Goal: Information Seeking & Learning: Find contact information

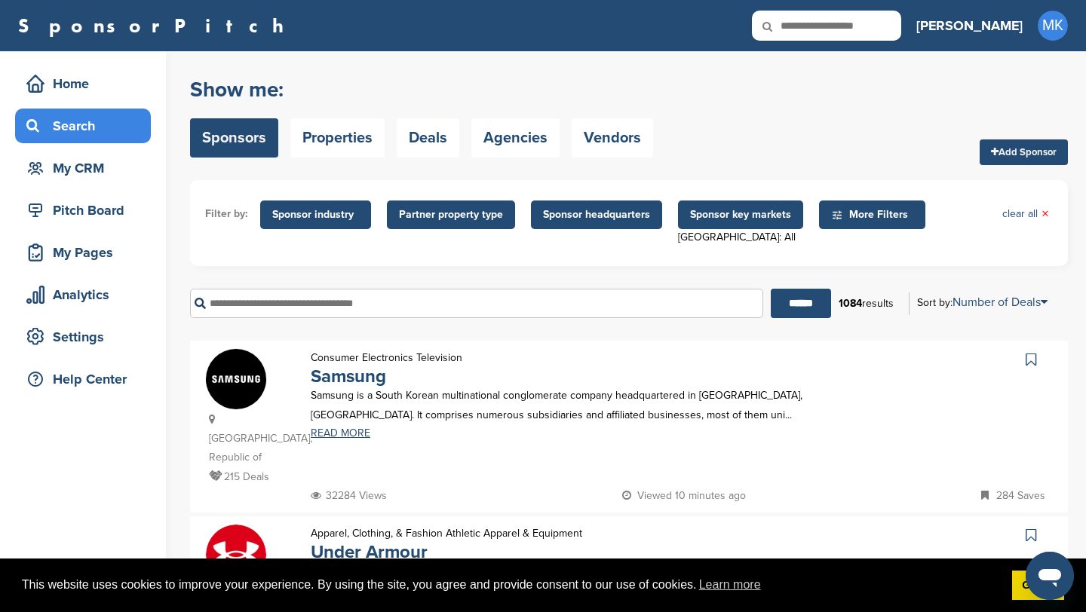
click at [867, 20] on input "text" at bounding box center [826, 26] width 149 height 30
type input "********"
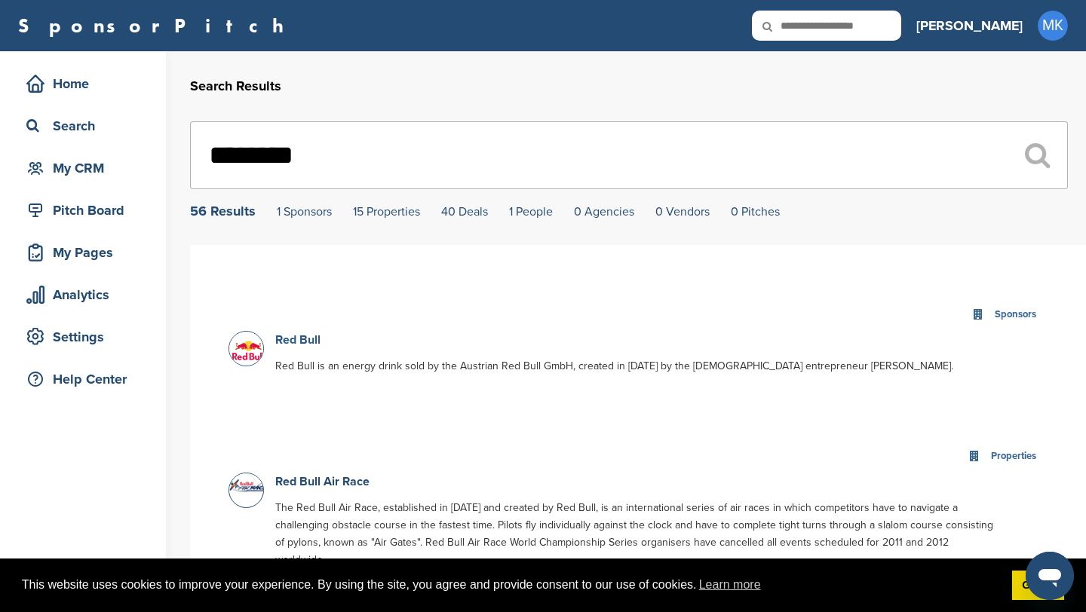
click at [309, 342] on link "Red Bull" at bounding box center [297, 340] width 45 height 15
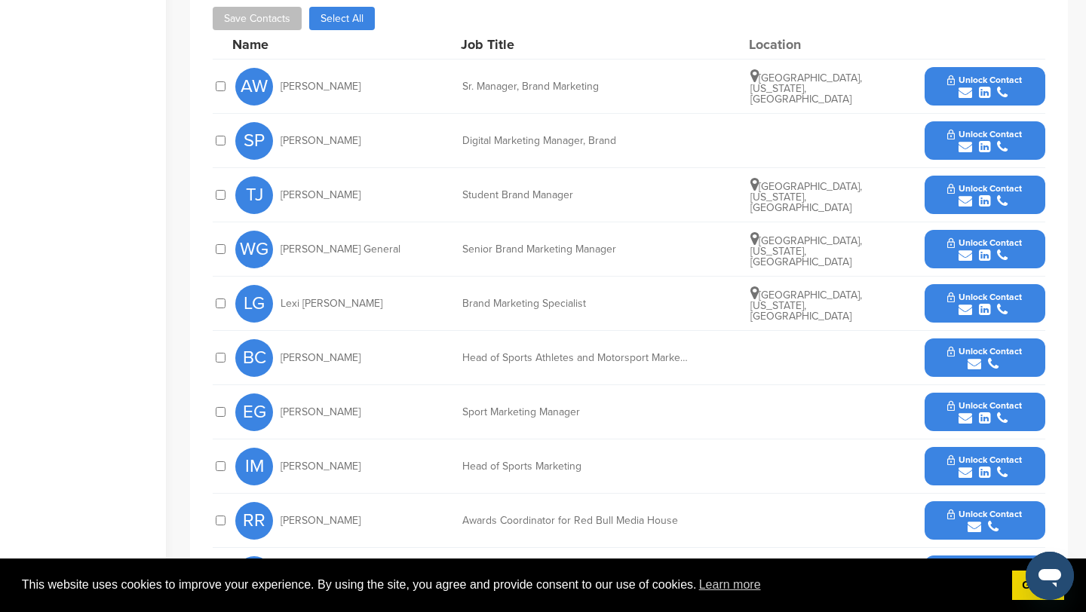
scroll to position [459, 0]
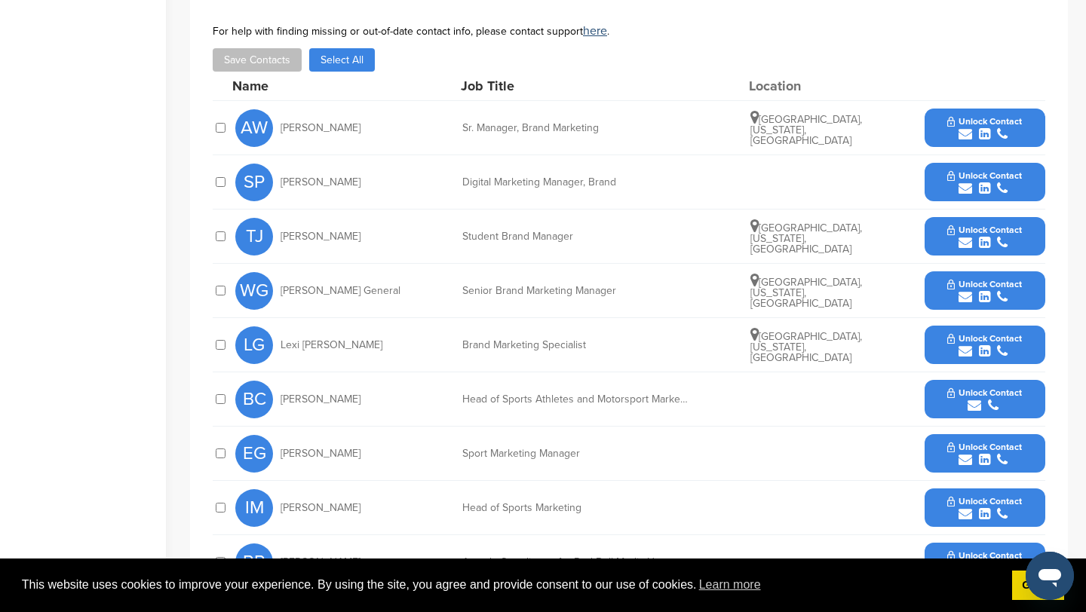
click at [1001, 118] on span "Unlock Contact" at bounding box center [984, 121] width 75 height 11
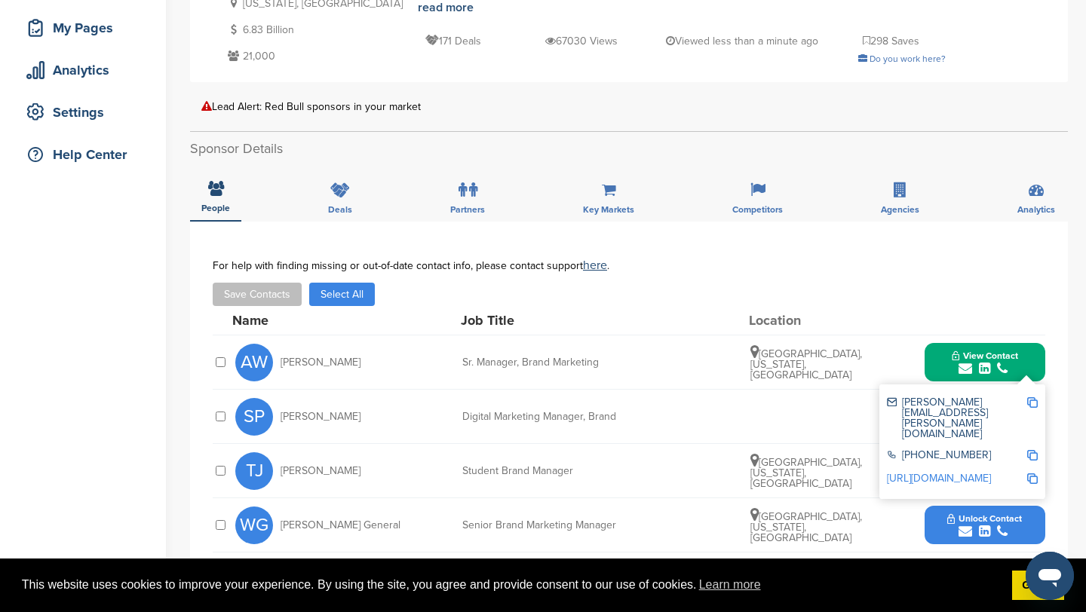
scroll to position [218, 0]
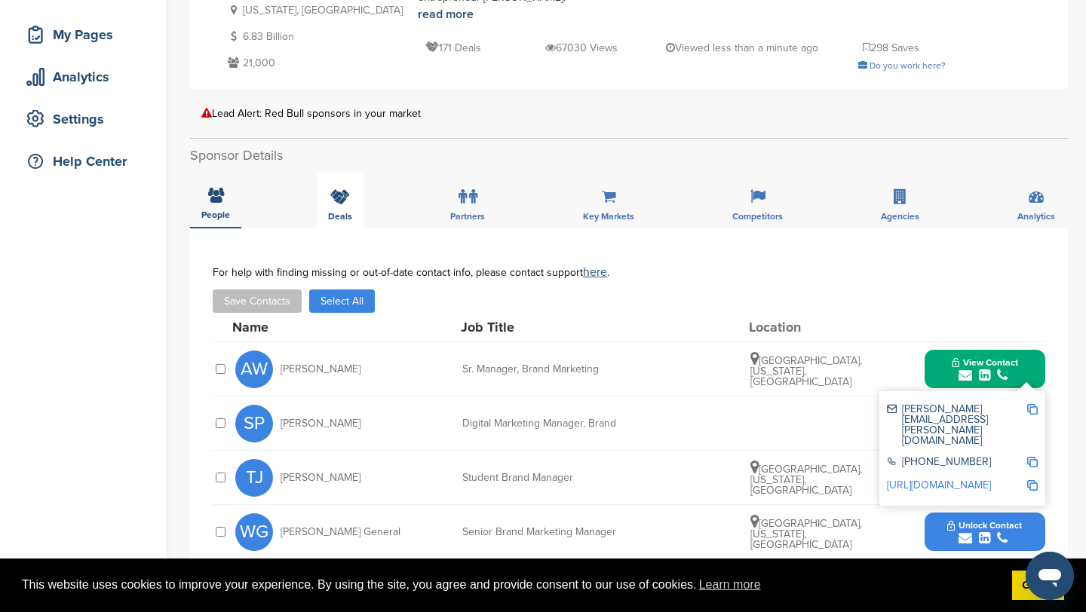
click at [348, 216] on span "Deals" at bounding box center [340, 216] width 24 height 9
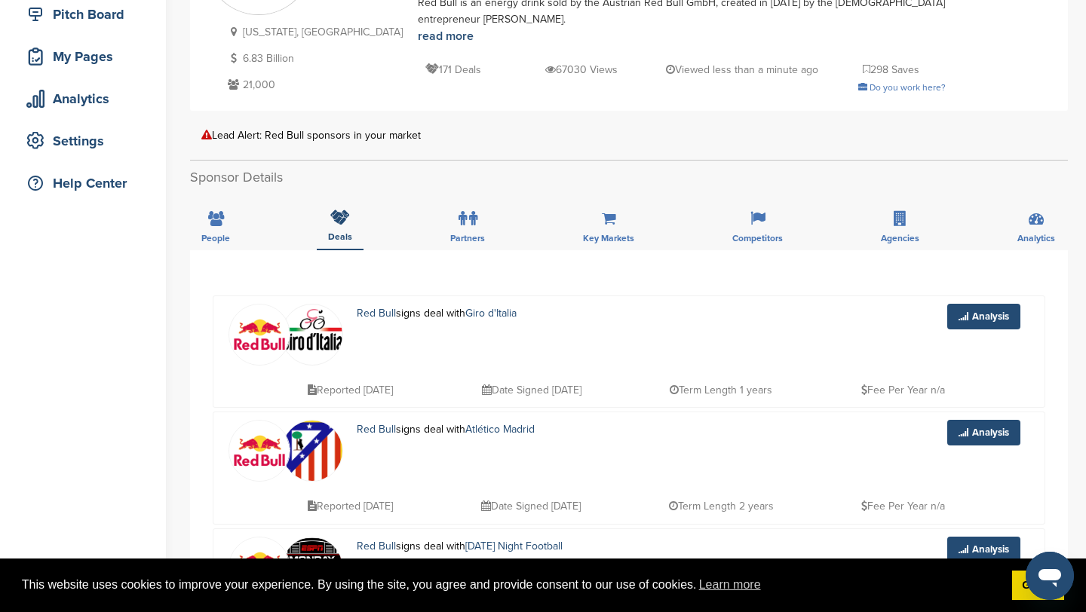
scroll to position [0, 0]
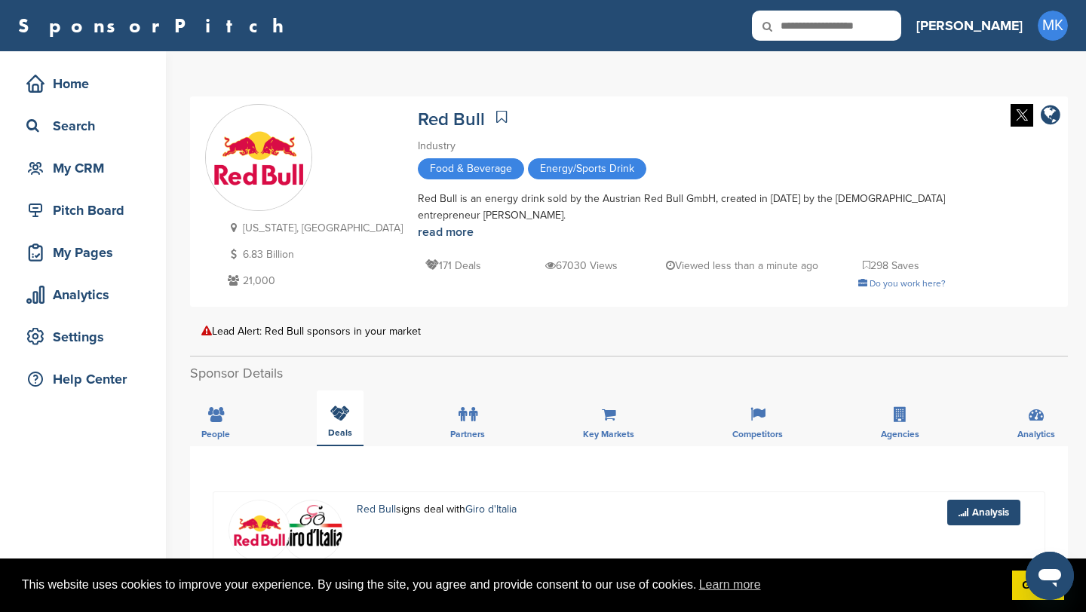
click at [333, 424] on div "Deals" at bounding box center [340, 419] width 47 height 56
click at [231, 434] on div "People" at bounding box center [215, 419] width 51 height 56
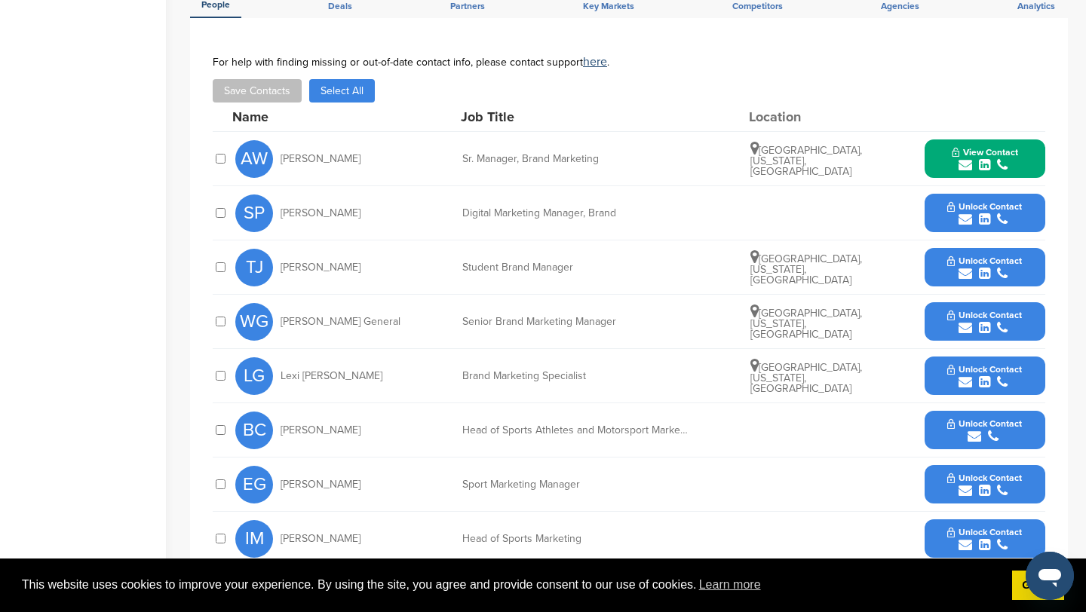
scroll to position [432, 0]
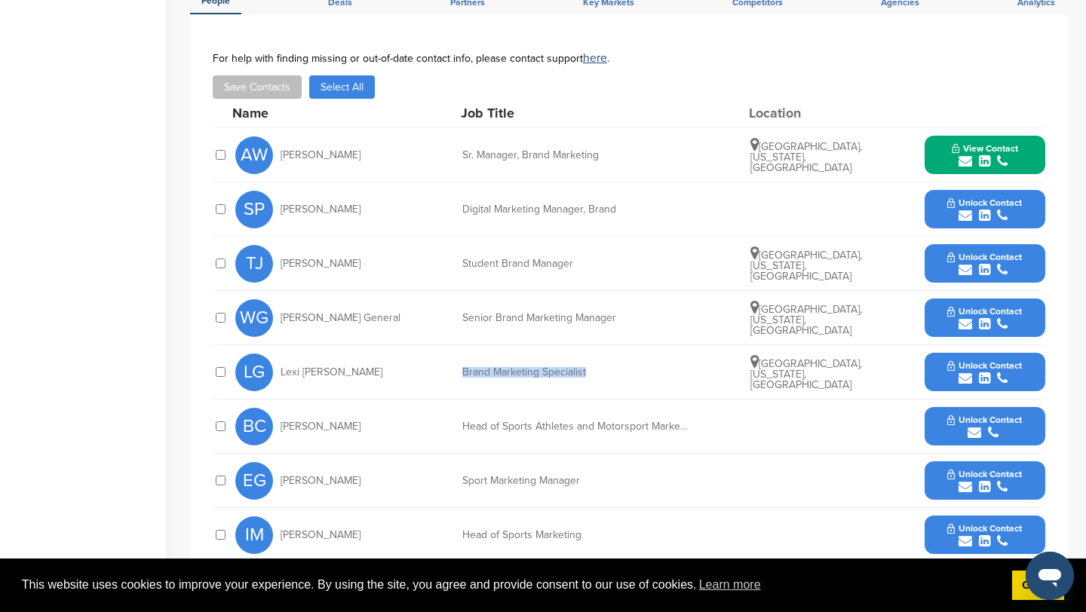
drag, startPoint x: 459, startPoint y: 370, endPoint x: 597, endPoint y: 370, distance: 138.0
click at [597, 370] on div "LG Lexi Gans Brand Marketing Specialist Clermont, Florida, United States Unlock…" at bounding box center [640, 372] width 810 height 54
click at [597, 370] on div "Brand Marketing Specialist" at bounding box center [575, 372] width 226 height 11
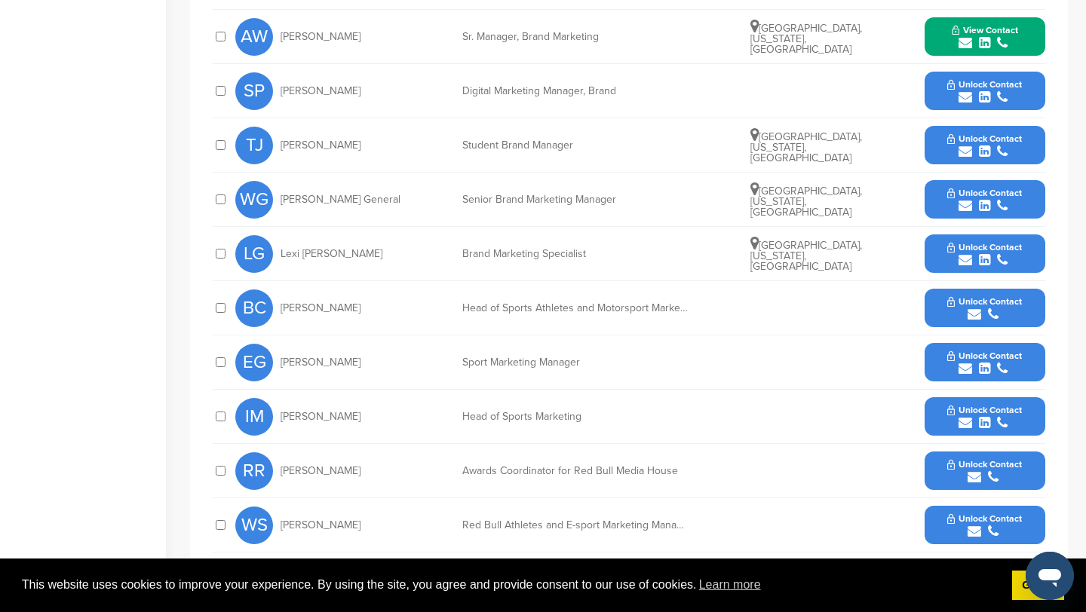
scroll to position [502, 0]
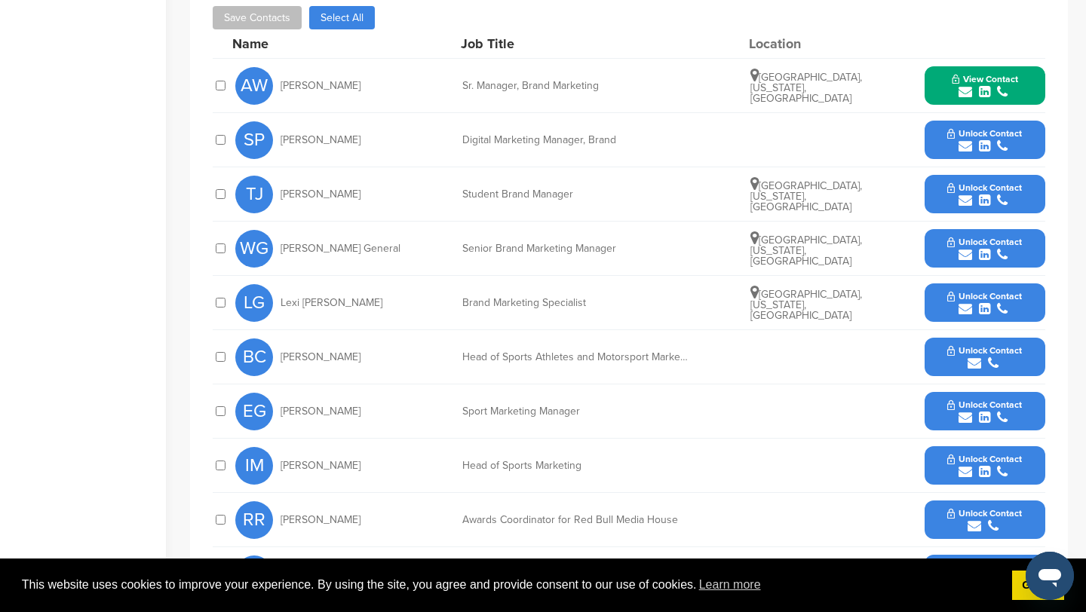
click at [981, 72] on button "View Contact" at bounding box center [985, 85] width 103 height 45
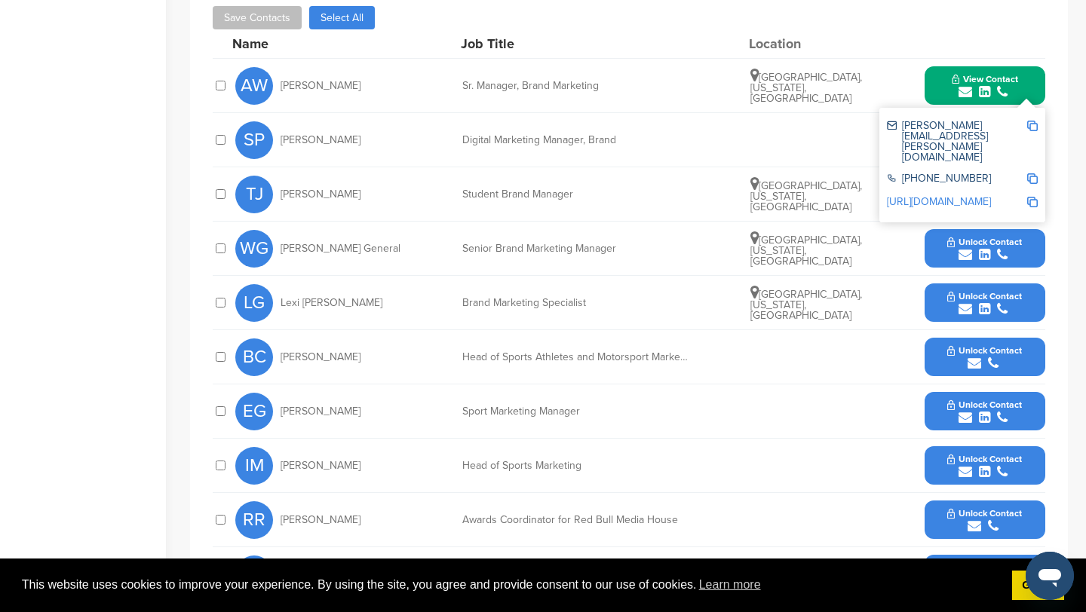
click at [1035, 126] on img at bounding box center [1032, 126] width 11 height 11
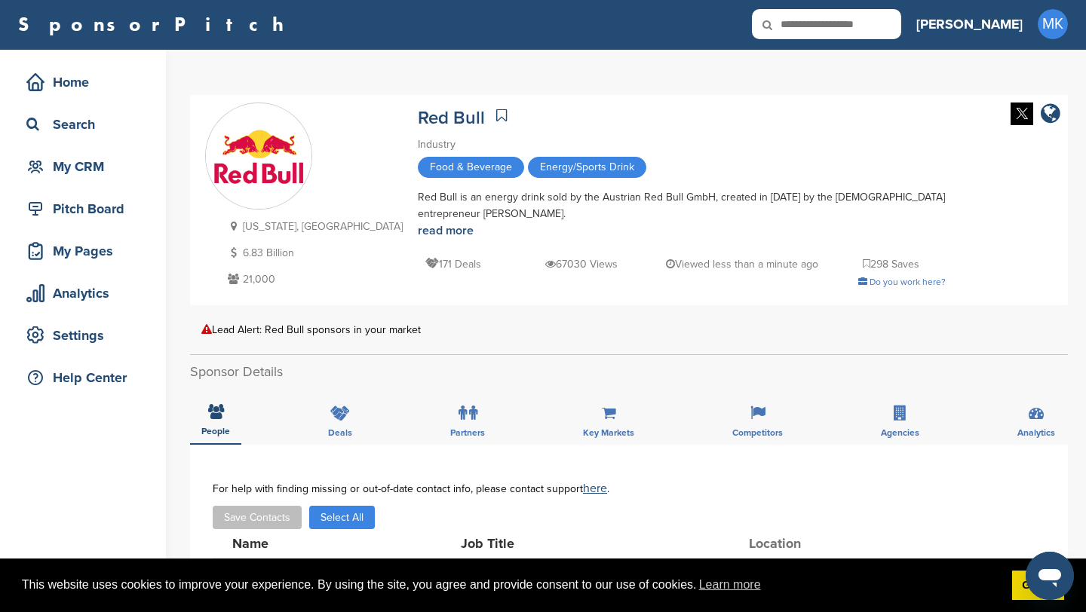
scroll to position [0, 0]
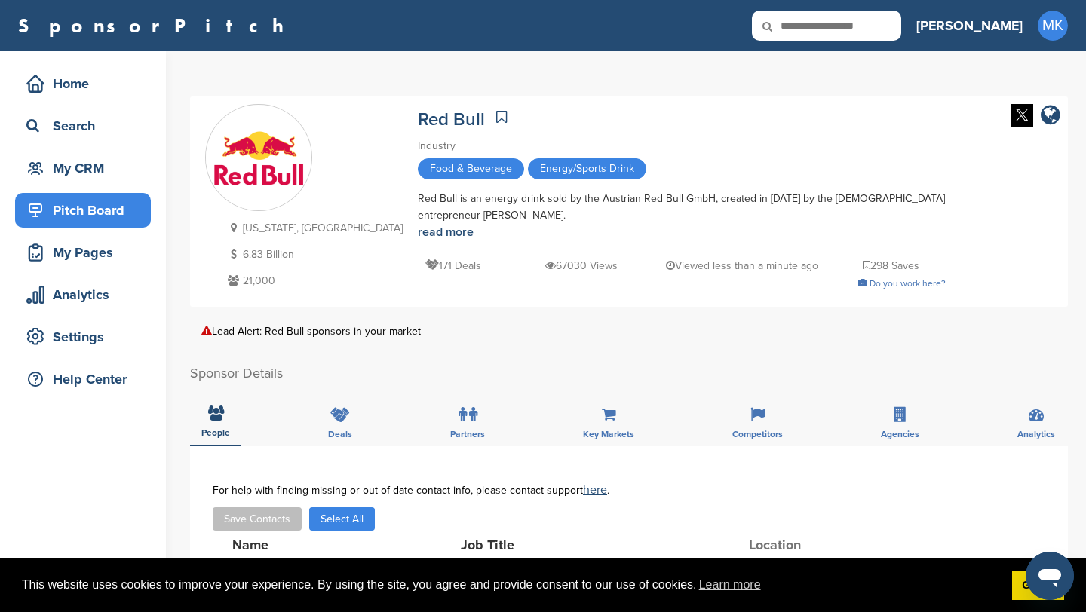
click at [112, 206] on div "Pitch Board" at bounding box center [87, 210] width 128 height 27
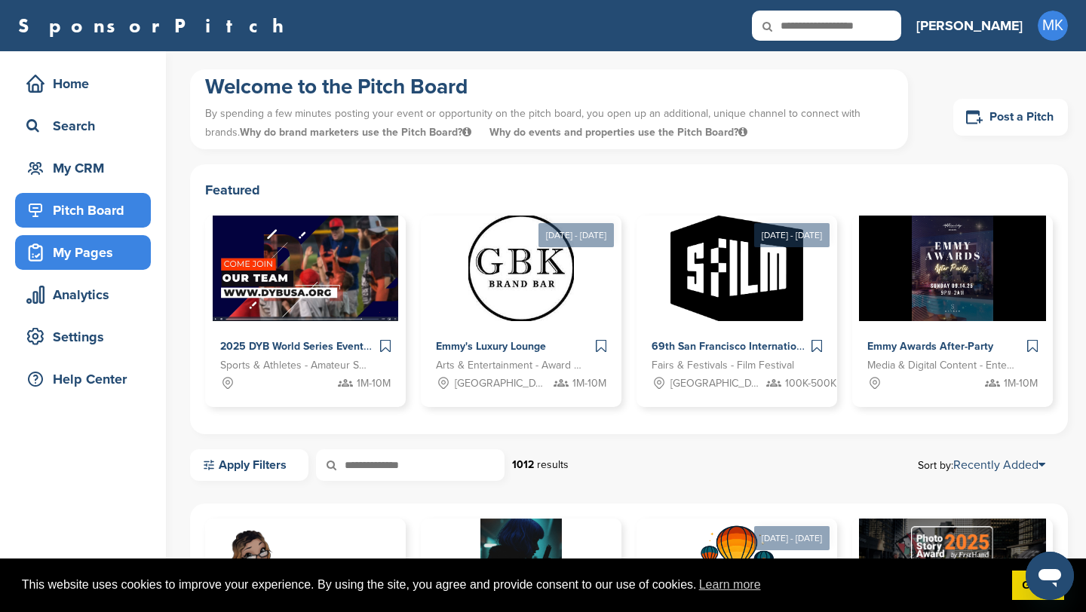
click at [107, 256] on div "My Pages" at bounding box center [87, 252] width 128 height 27
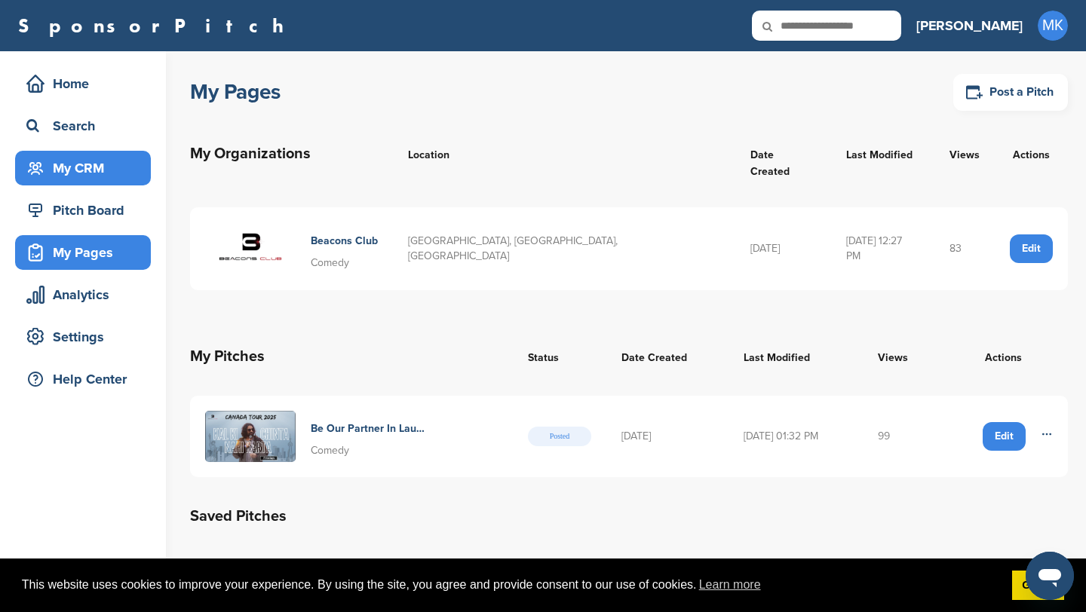
click at [121, 171] on div "My CRM" at bounding box center [87, 168] width 128 height 27
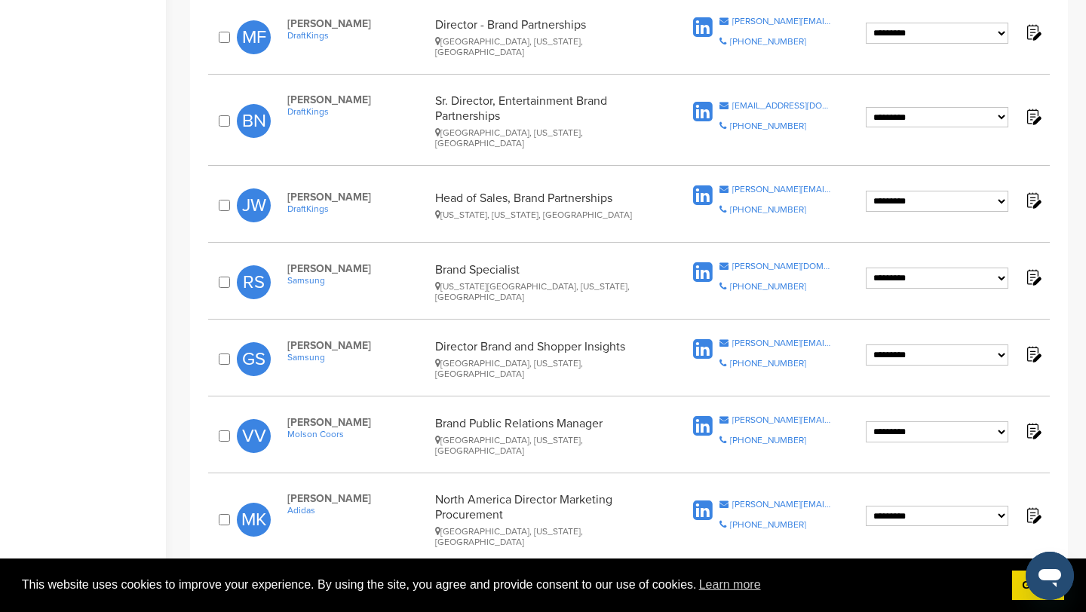
scroll to position [82, 0]
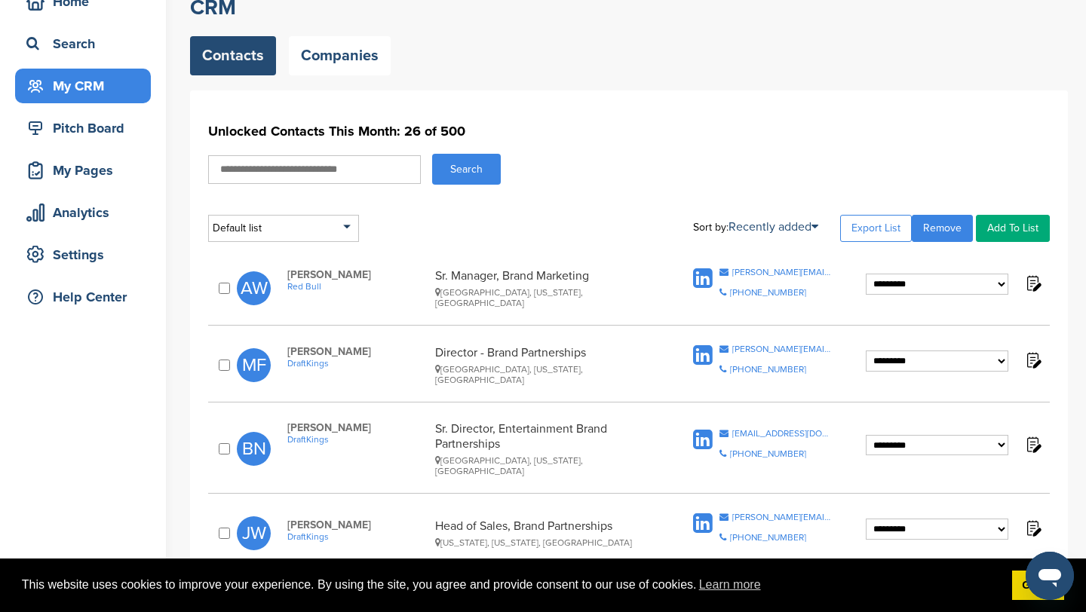
click at [328, 172] on input "text" at bounding box center [314, 169] width 213 height 29
type input "********"
click at [432, 154] on button "Search" at bounding box center [466, 169] width 69 height 31
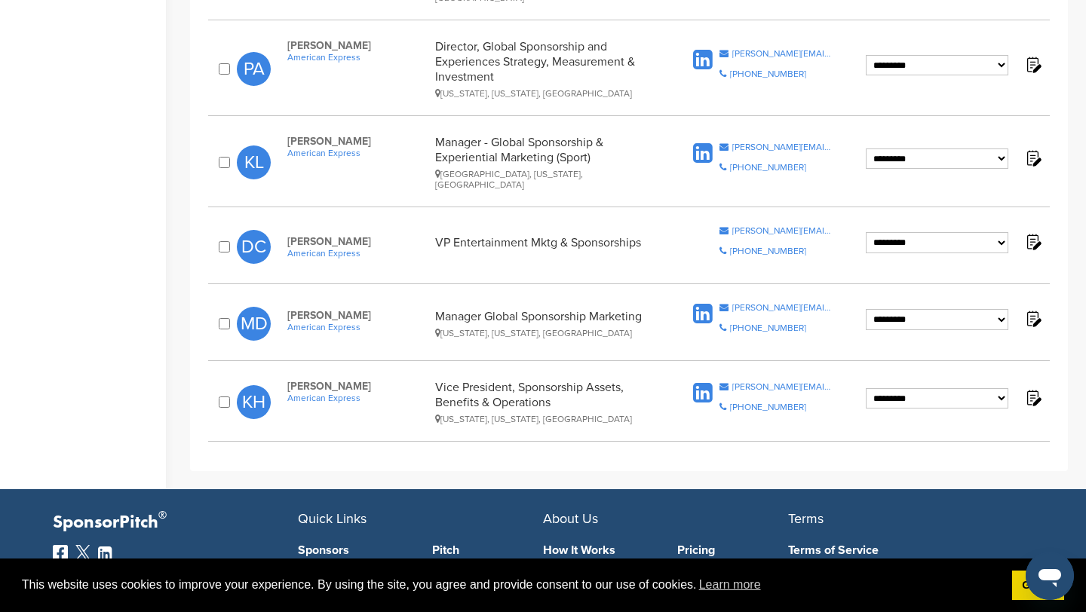
scroll to position [555, 0]
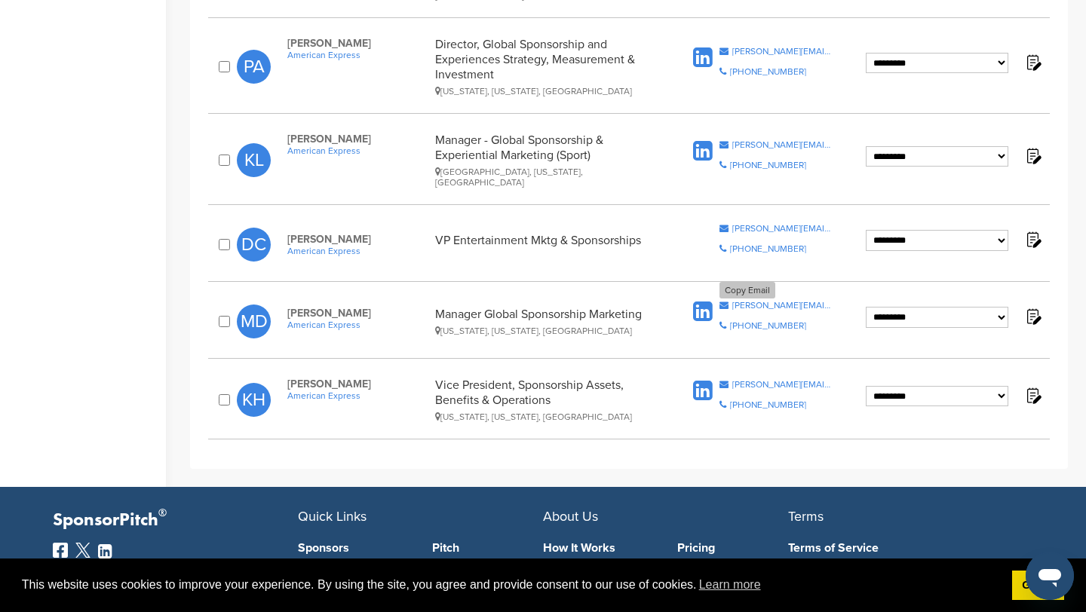
click at [804, 301] on div "[PERSON_NAME][EMAIL_ADDRESS][PERSON_NAME][DOMAIN_NAME]" at bounding box center [782, 305] width 100 height 9
click at [771, 380] on div "[PERSON_NAME][EMAIL_ADDRESS][PERSON_NAME][DOMAIN_NAME]" at bounding box center [782, 384] width 100 height 9
drag, startPoint x: 441, startPoint y: 125, endPoint x: 605, endPoint y: 149, distance: 165.3
click at [605, 149] on div "Manager - Global Sponsorship & Experiential Marketing (Sport) [GEOGRAPHIC_DATA]…" at bounding box center [546, 160] width 222 height 55
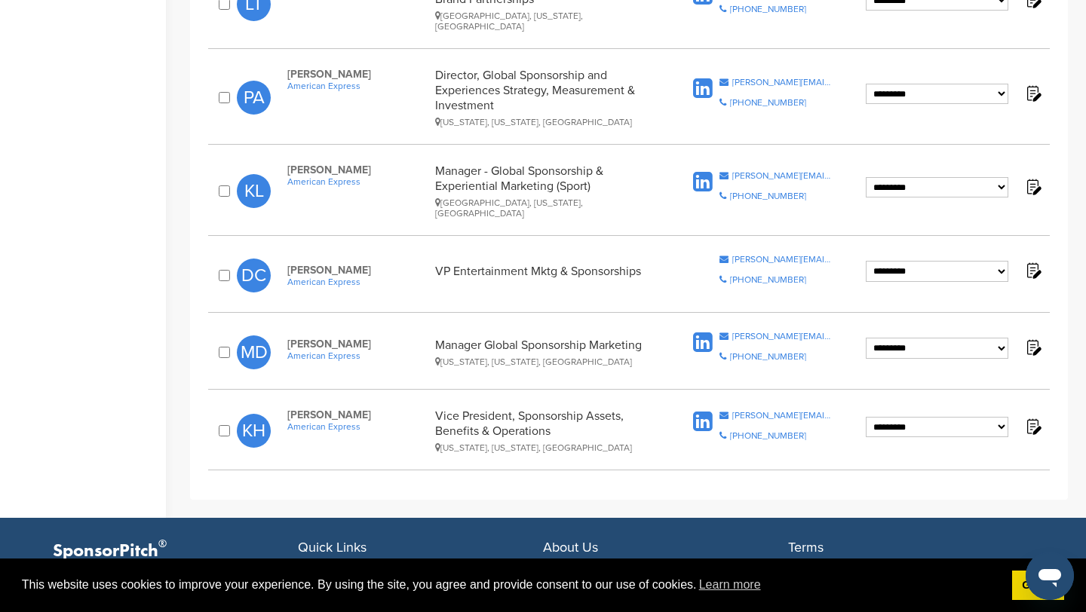
scroll to position [517, 0]
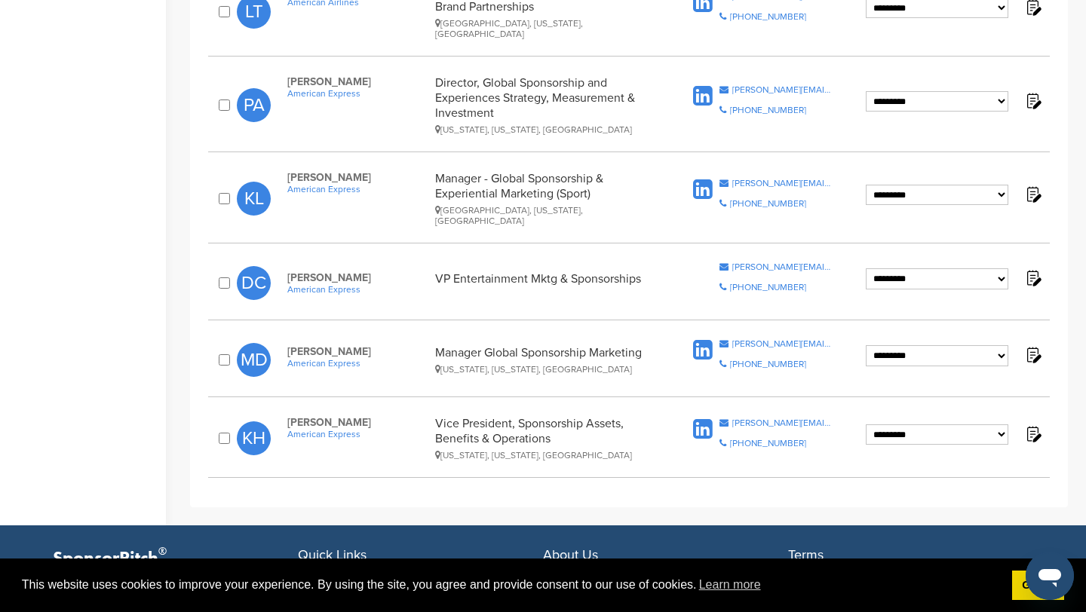
drag, startPoint x: 437, startPoint y: 68, endPoint x: 510, endPoint y: 94, distance: 77.8
click at [511, 94] on div "Director, Global Sponsorship and Experiences Strategy, Measurement & Investment…" at bounding box center [546, 105] width 222 height 60
click at [757, 85] on div "paige.s.auerbach@aexp.com" at bounding box center [782, 89] width 100 height 9
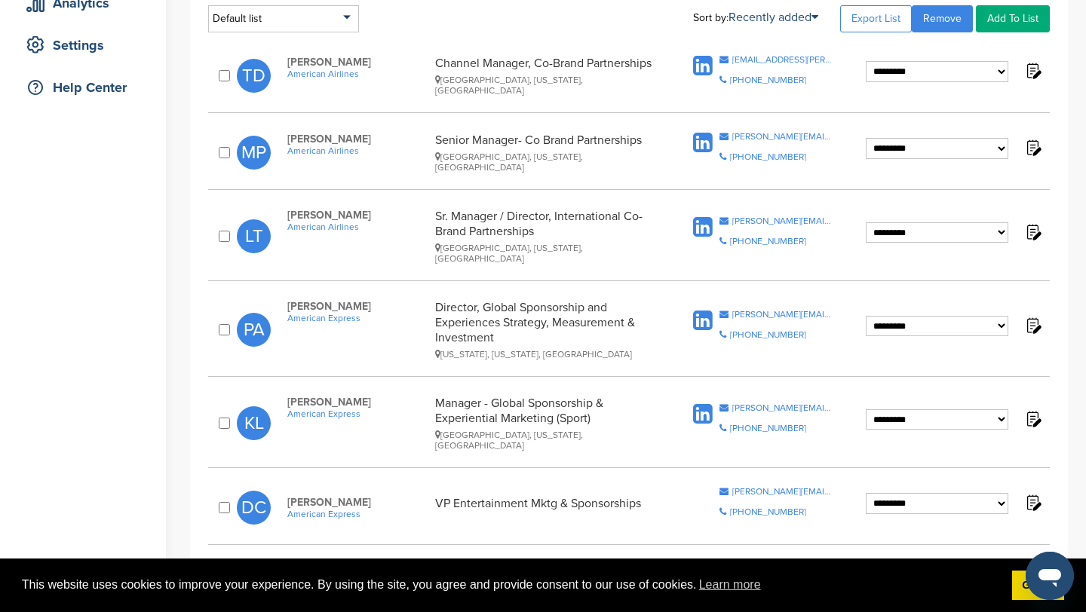
scroll to position [271, 0]
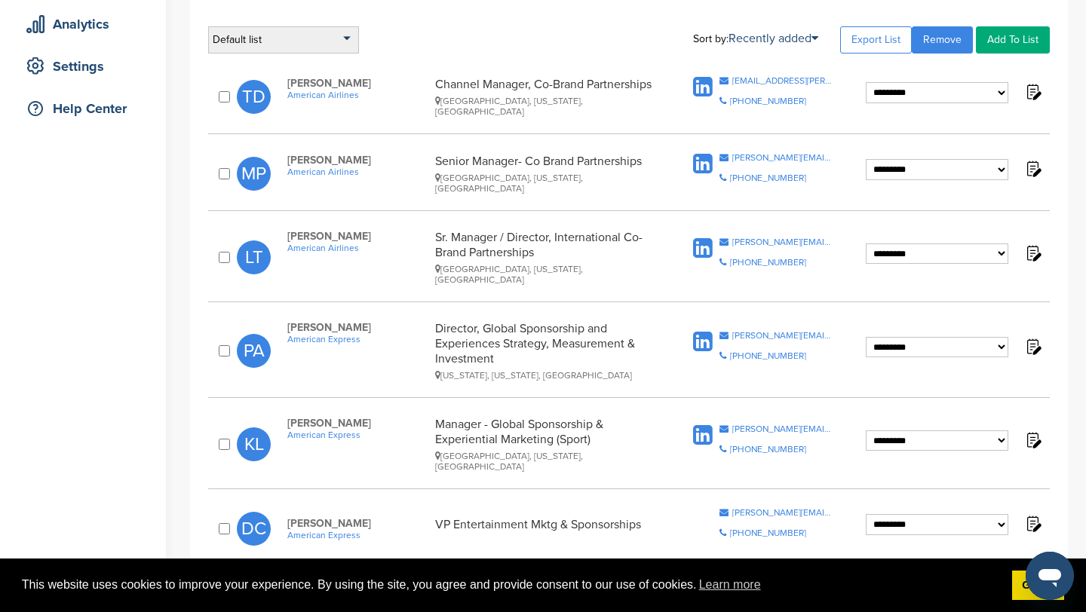
click at [348, 42] on div "Default list" at bounding box center [283, 39] width 151 height 27
click at [404, 38] on div "Default list Default List Sort by: Recently added Last Viewed Company Name Stag…" at bounding box center [629, 39] width 842 height 27
click at [305, 40] on div "Default list" at bounding box center [283, 39] width 151 height 27
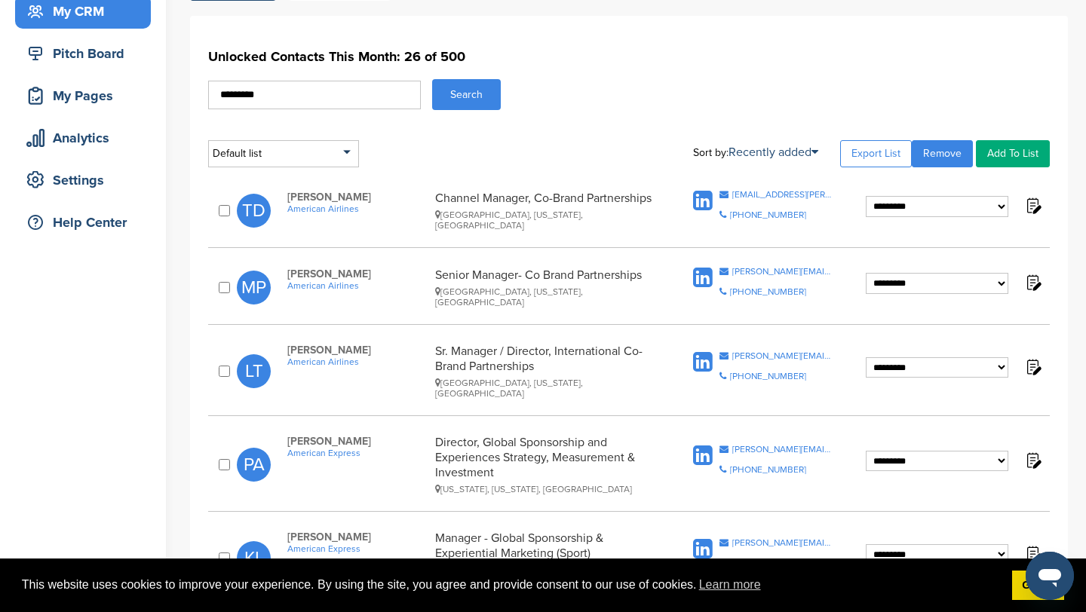
scroll to position [152, 0]
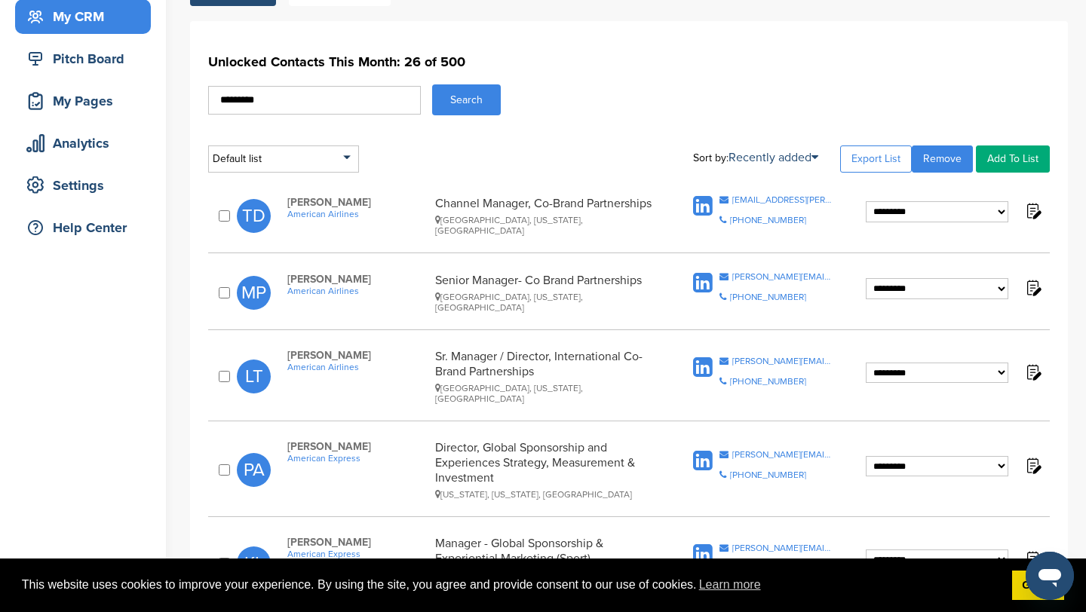
drag, startPoint x: 406, startPoint y: 107, endPoint x: 176, endPoint y: 107, distance: 230.0
click at [176, 107] on div "**********" at bounding box center [543, 395] width 1086 height 991
type input "*"
click at [471, 109] on button "Search" at bounding box center [466, 99] width 69 height 31
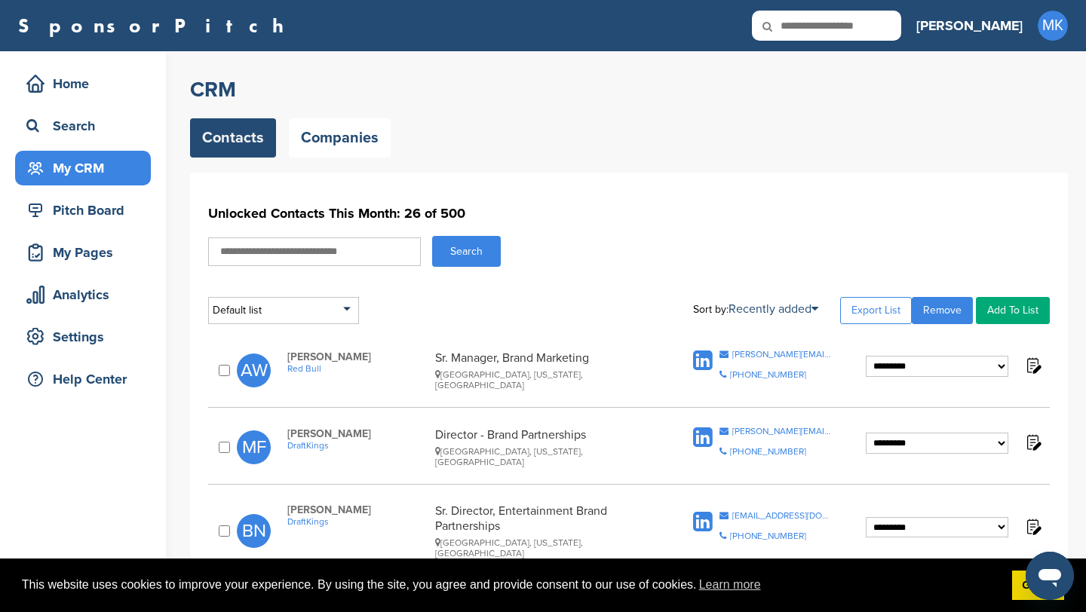
click at [282, 260] on input "text" at bounding box center [314, 252] width 213 height 29
type input "*********"
click at [432, 236] on button "Search" at bounding box center [466, 251] width 69 height 31
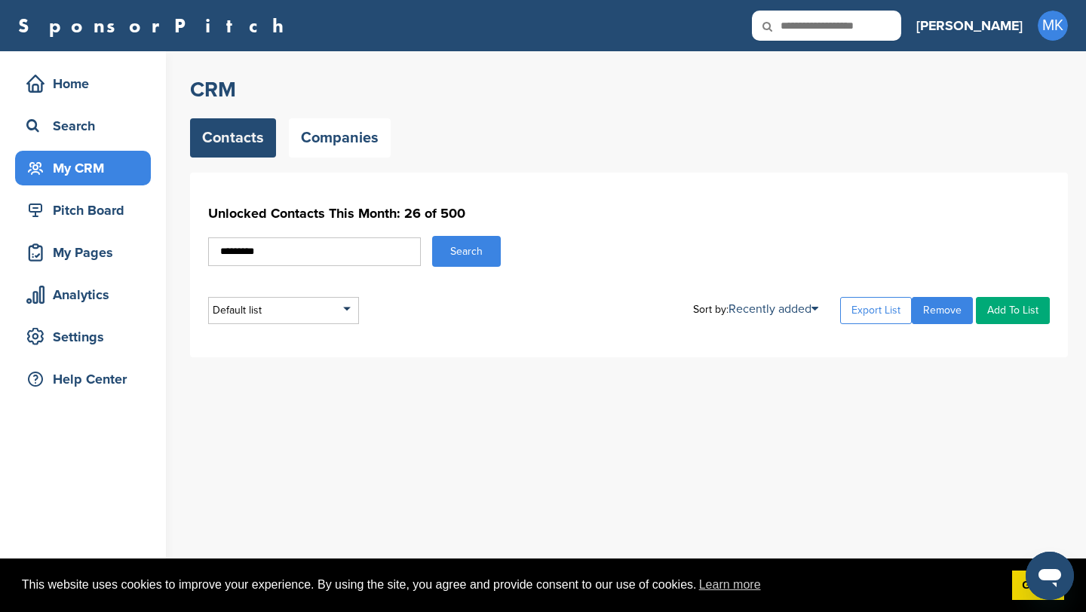
drag, startPoint x: 343, startPoint y: 256, endPoint x: 167, endPoint y: 242, distance: 176.2
click at [167, 242] on div "Home Search My CRM Pitch Board My Pages Analytics Settings Help Center CRM Cont…" at bounding box center [543, 331] width 1086 height 561
click at [111, 114] on div "Search" at bounding box center [87, 125] width 128 height 27
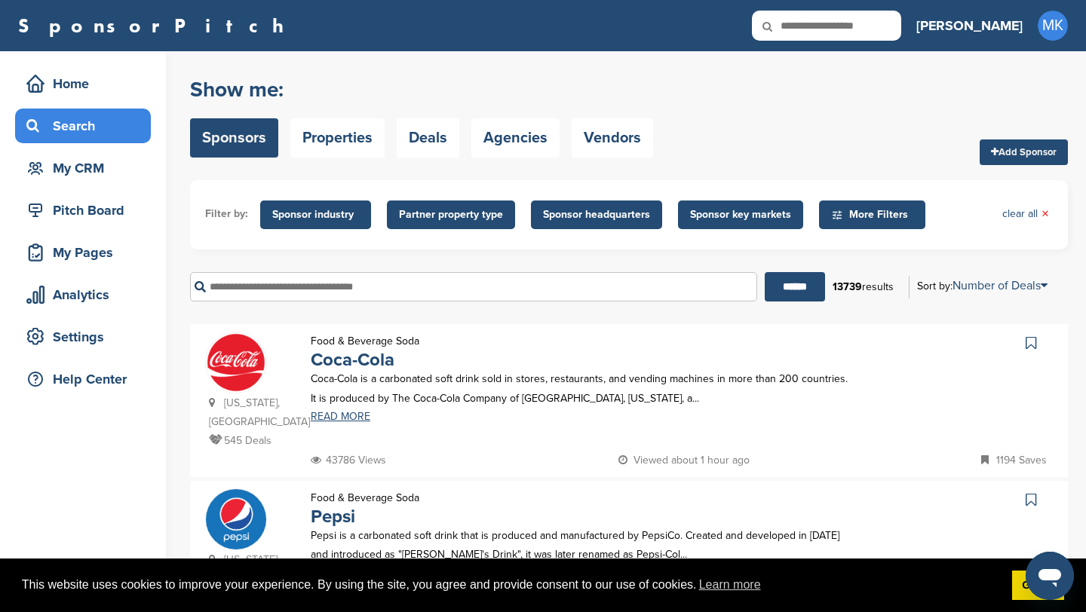
click at [901, 27] on input "text" at bounding box center [826, 26] width 149 height 30
type input "*********"
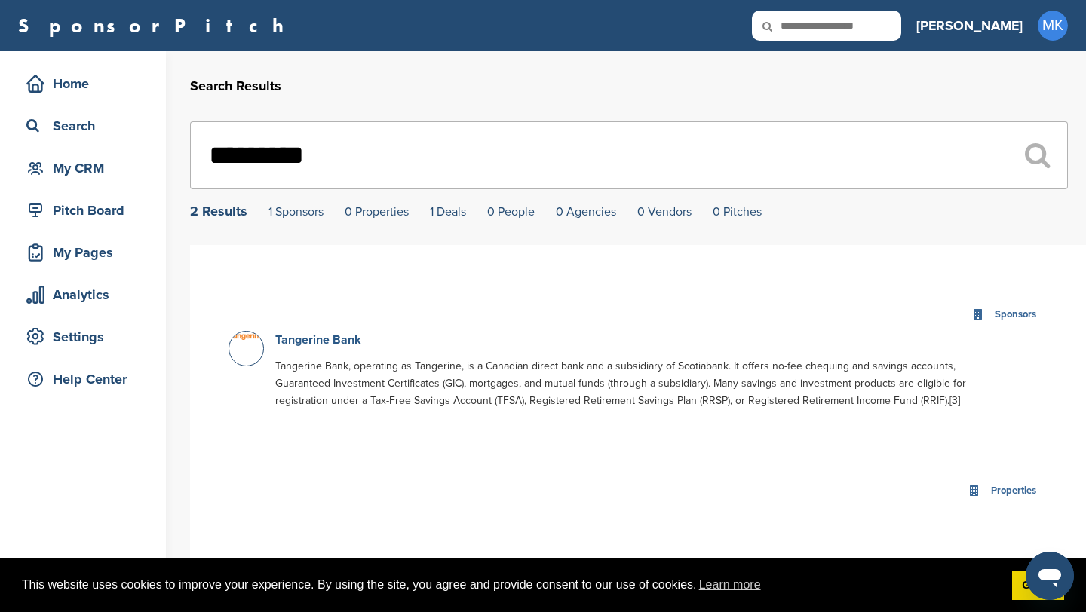
click at [324, 341] on link "Tangerine Bank" at bounding box center [318, 340] width 86 height 15
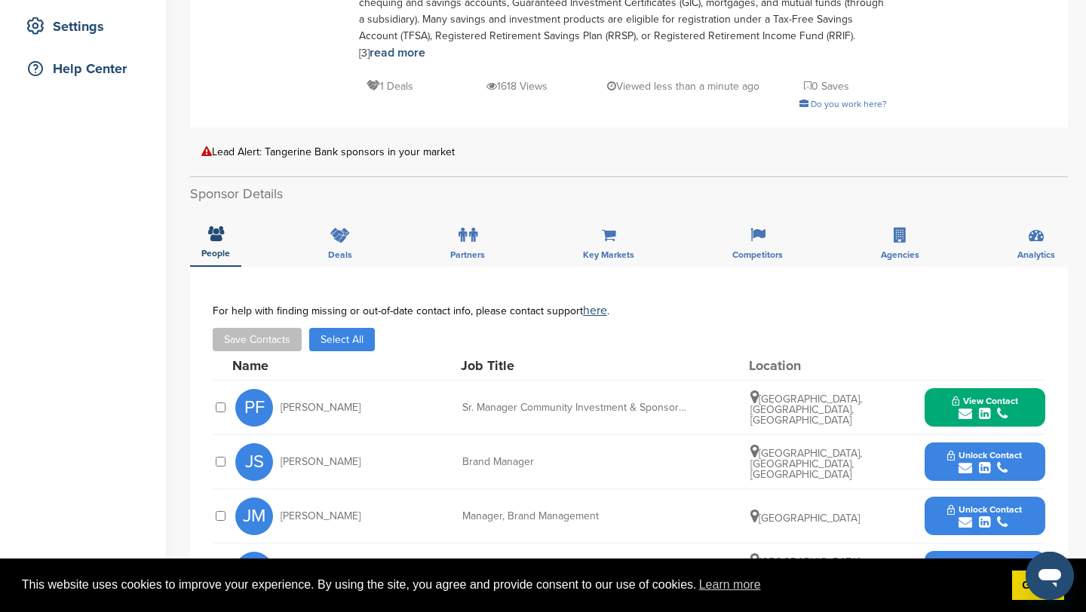
scroll to position [326, 0]
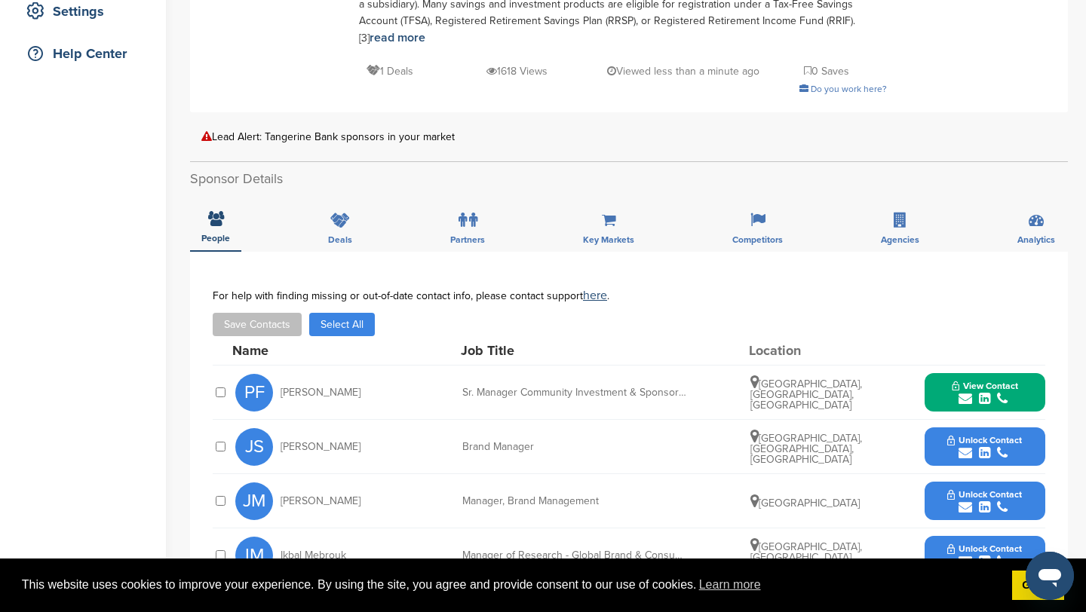
click at [1006, 381] on span "View Contact" at bounding box center [985, 386] width 66 height 11
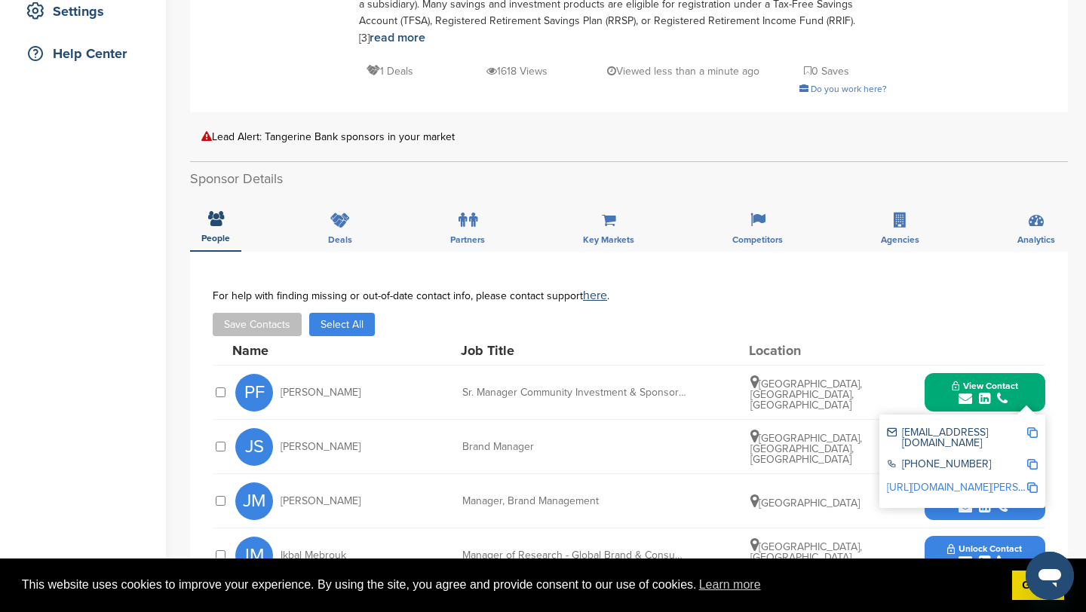
click at [836, 313] on div "Save Contacts Select All" at bounding box center [629, 324] width 833 height 23
click at [1035, 377] on button "View Contact" at bounding box center [985, 392] width 103 height 45
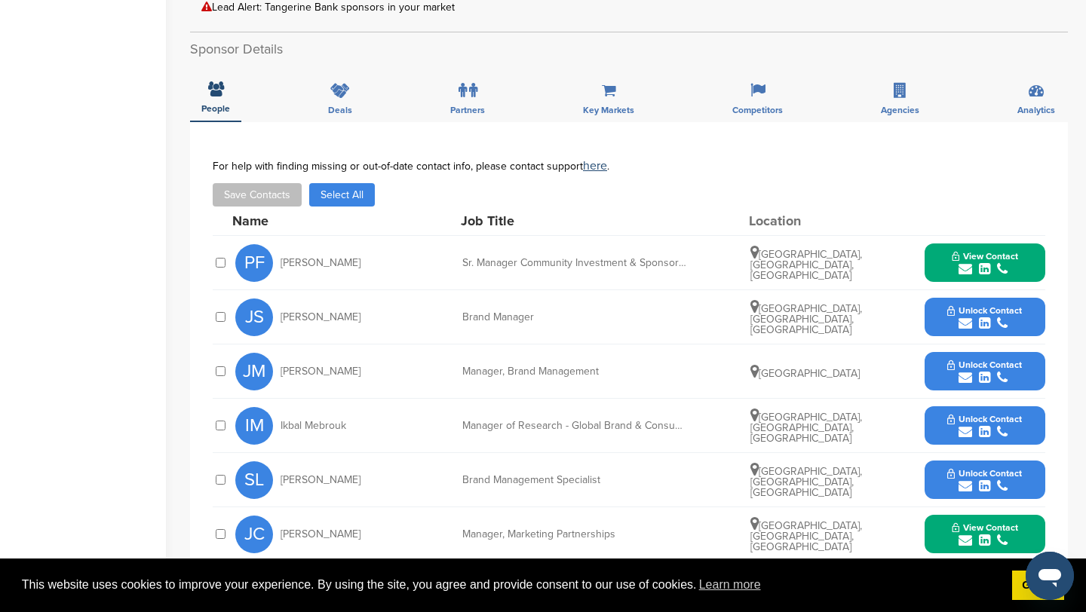
scroll to position [457, 0]
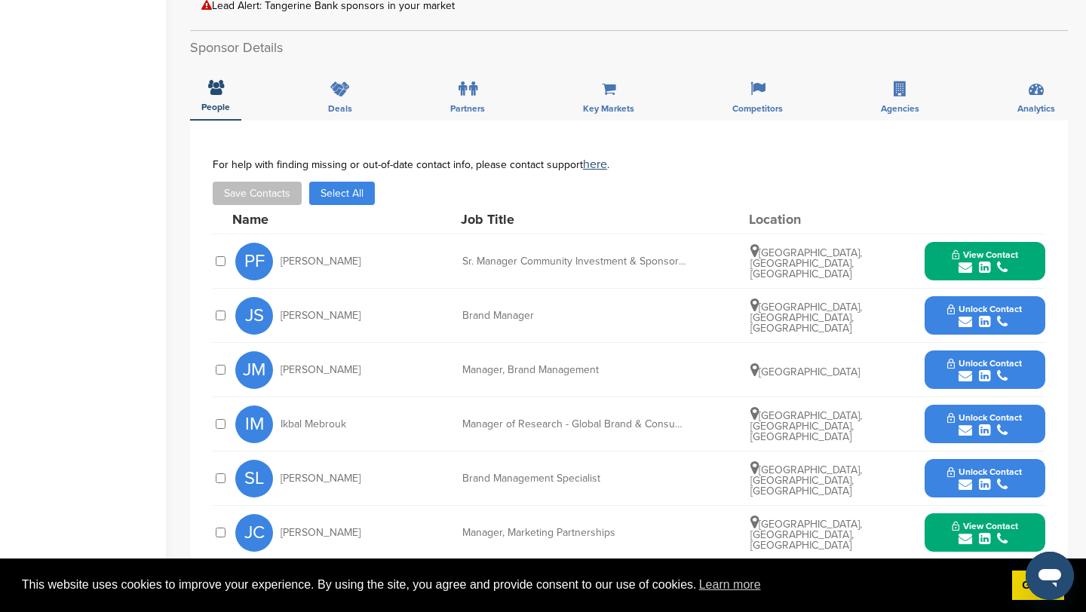
click at [1013, 293] on button "Unlock Contact" at bounding box center [984, 315] width 111 height 45
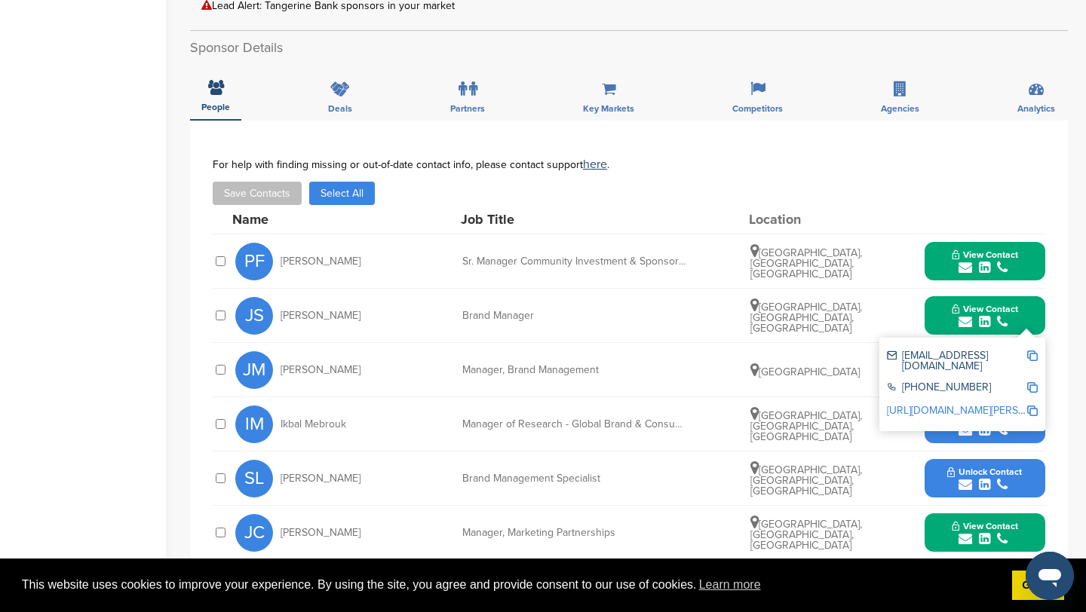
click at [1024, 239] on button "View Contact" at bounding box center [985, 261] width 103 height 45
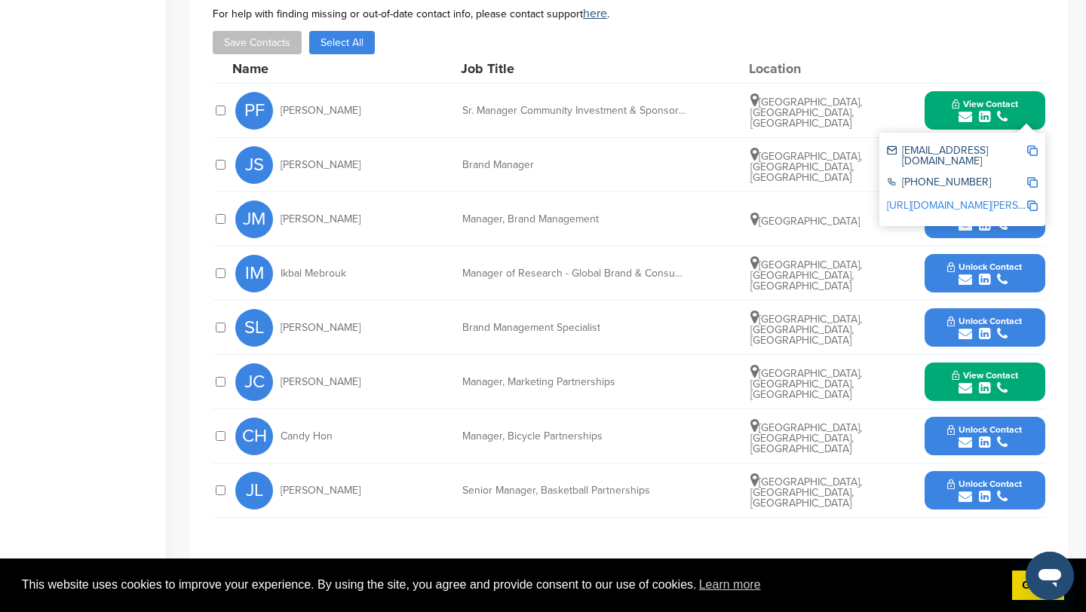
scroll to position [609, 0]
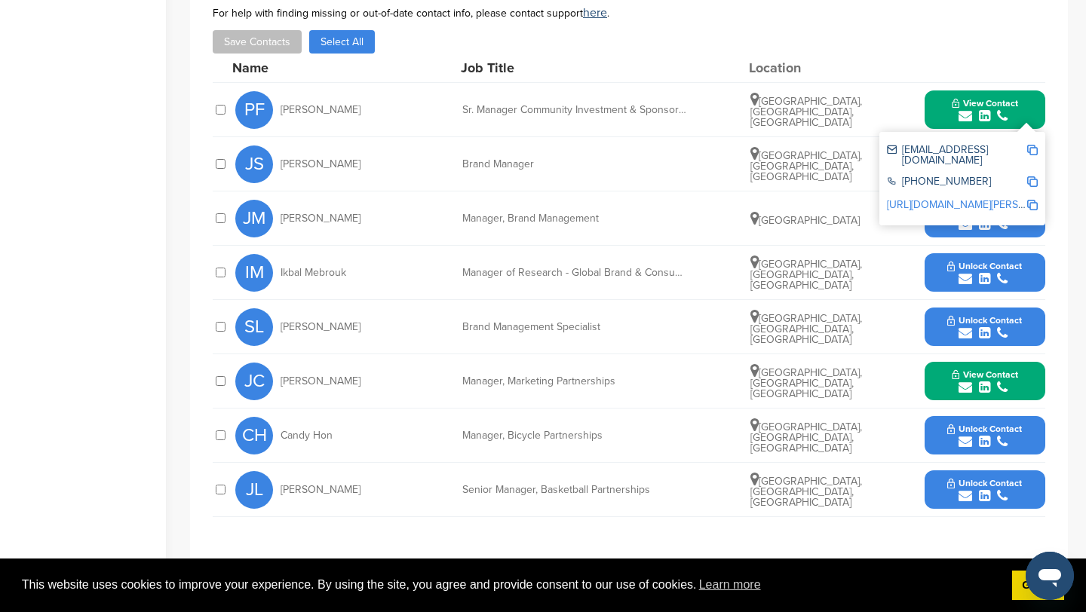
click at [1017, 370] on span "View Contact" at bounding box center [985, 375] width 66 height 11
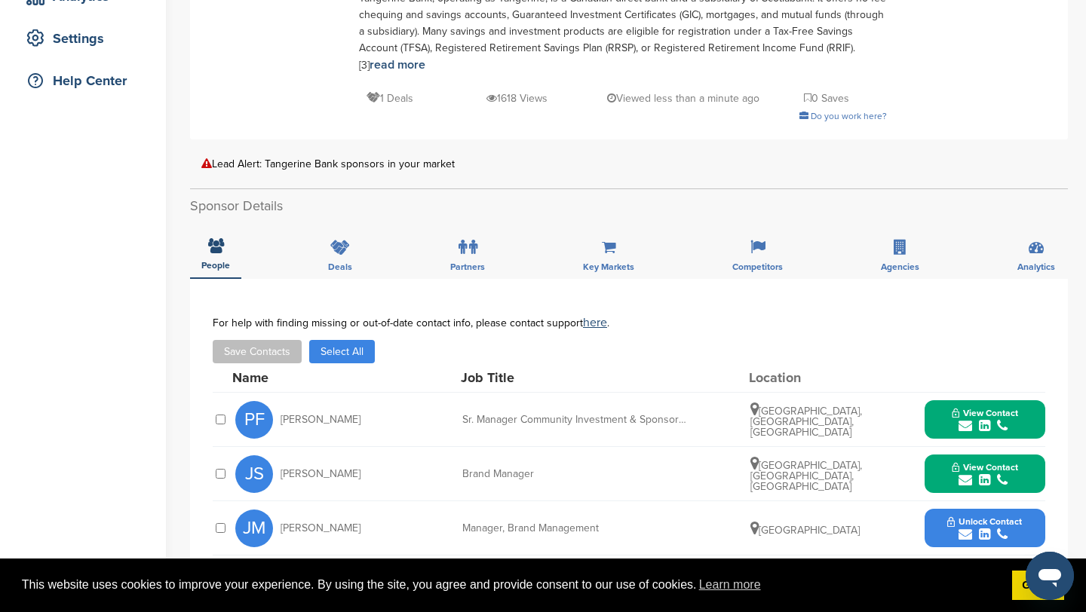
scroll to position [0, 0]
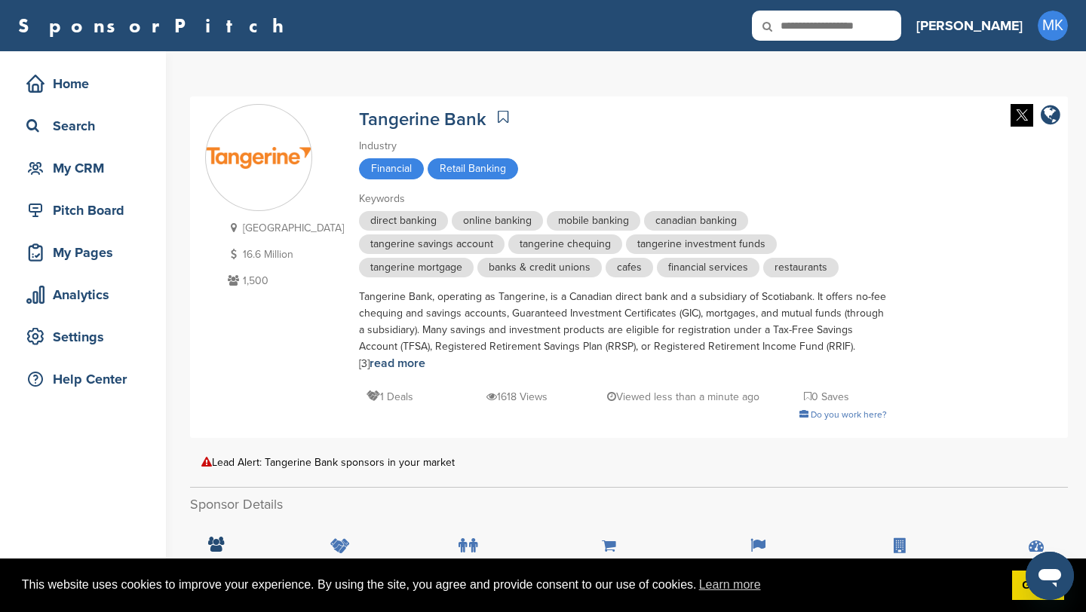
click at [803, 28] on icon at bounding box center [777, 27] width 51 height 32
click at [872, 24] on input "text" at bounding box center [826, 26] width 149 height 30
type input "***"
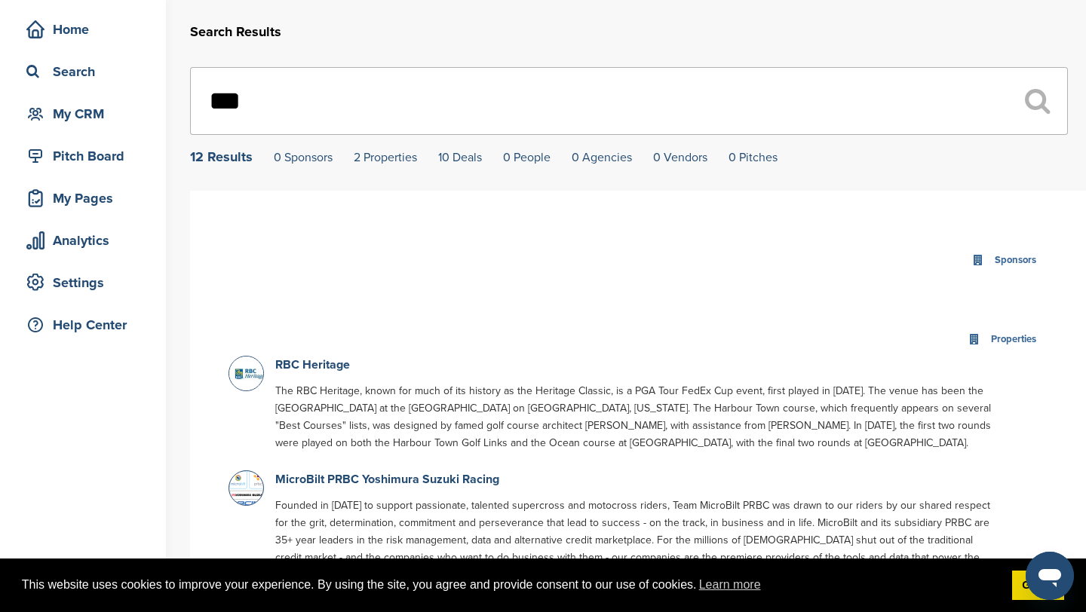
scroll to position [44, 0]
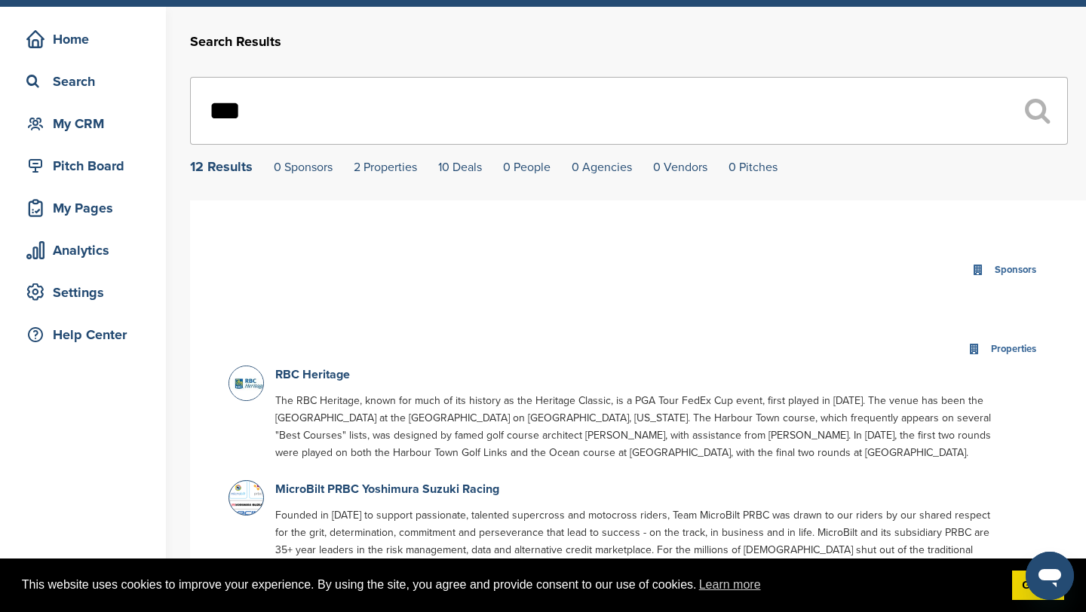
drag, startPoint x: 317, startPoint y: 117, endPoint x: 121, endPoint y: 100, distance: 196.8
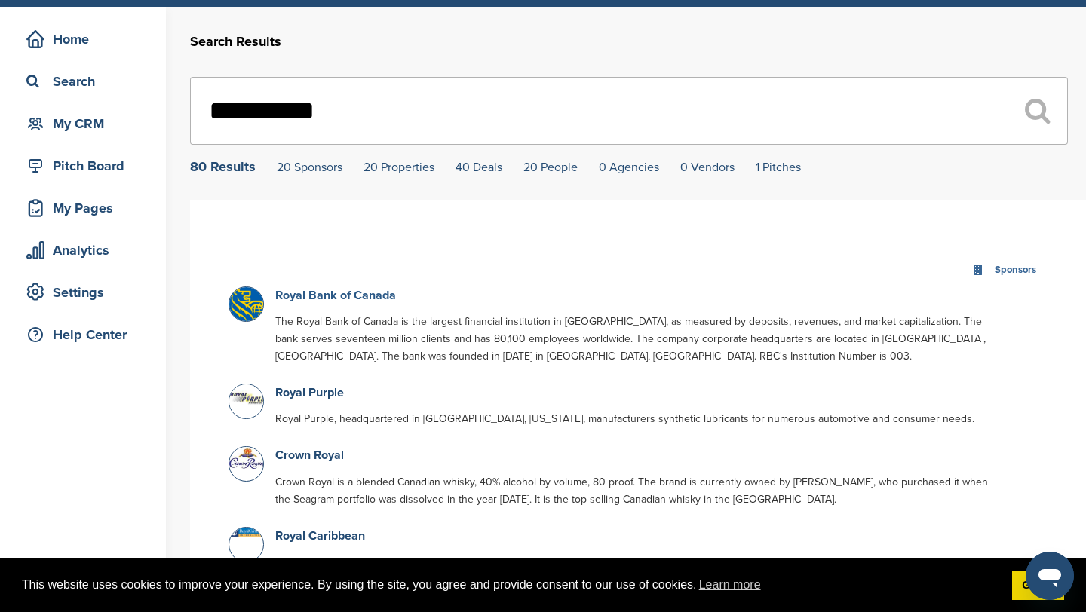
type input "**********"
click at [320, 294] on link "Royal Bank of Canada" at bounding box center [335, 295] width 121 height 15
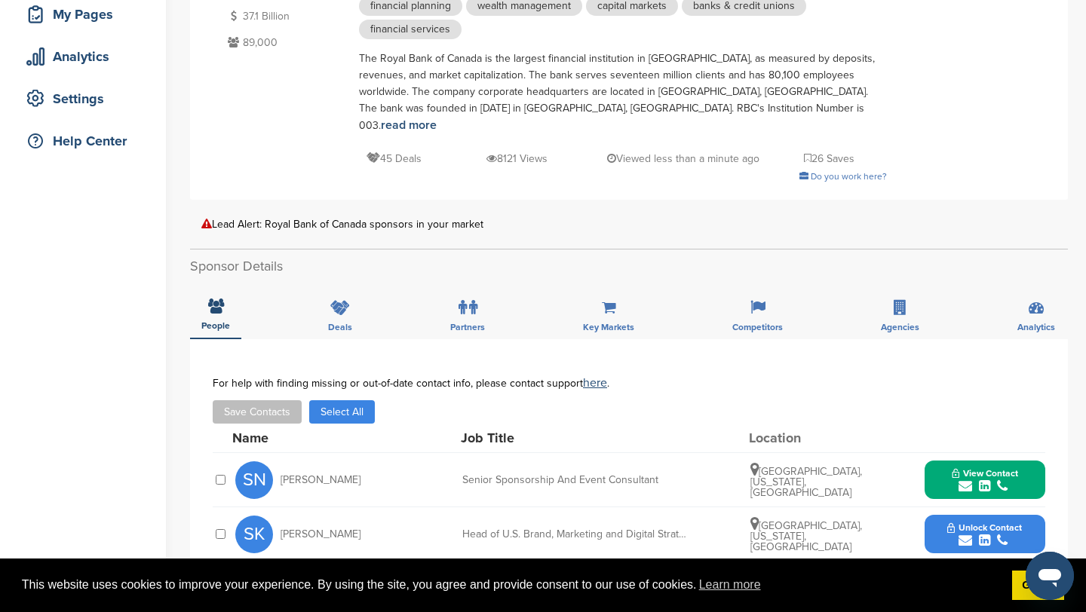
scroll to position [245, 0]
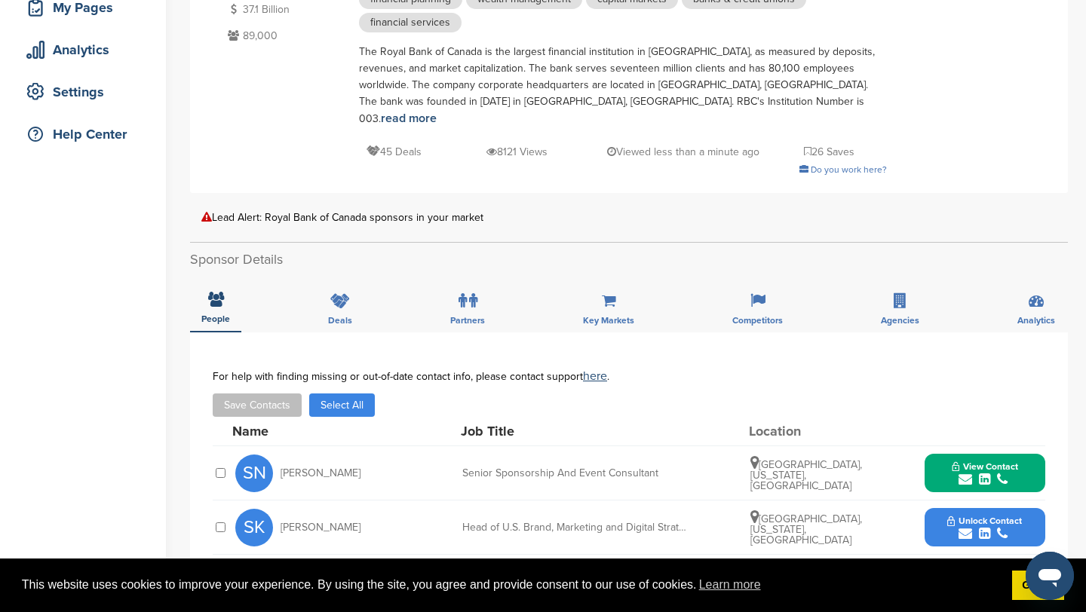
click at [372, 287] on div "People Deals Partners Key Markets Competitors Agencies Analytics" at bounding box center [629, 305] width 878 height 56
click at [349, 293] on icon at bounding box center [340, 300] width 20 height 15
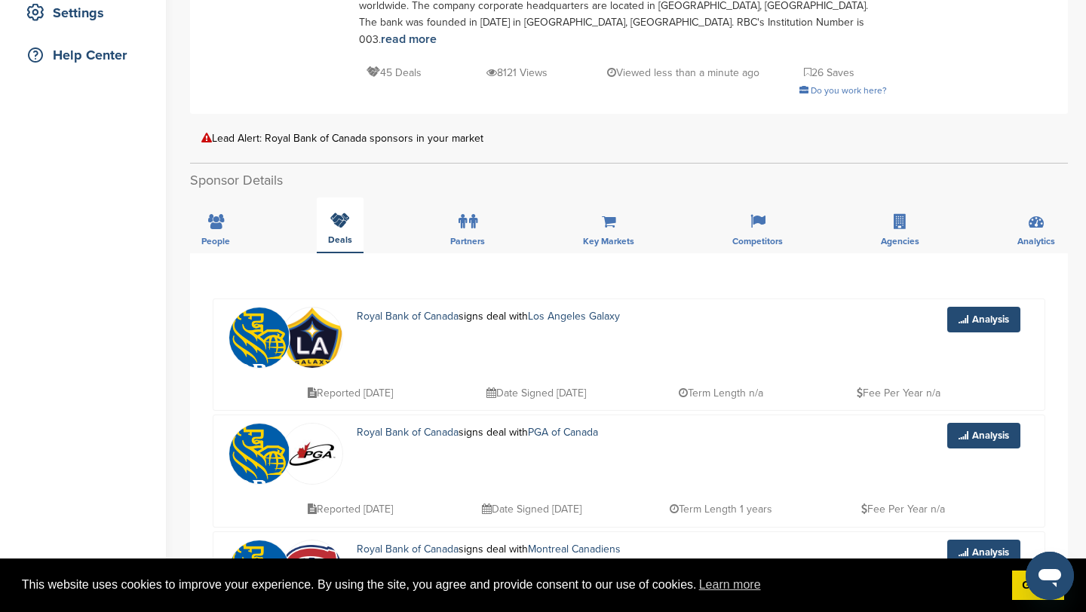
scroll to position [323, 0]
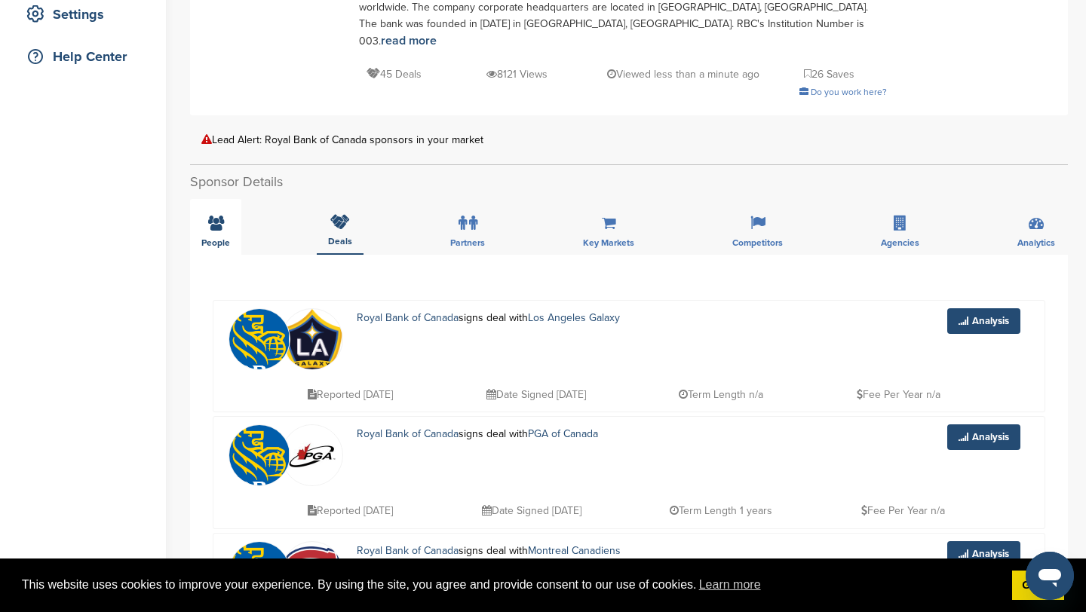
click at [205, 216] on div "People" at bounding box center [215, 227] width 51 height 56
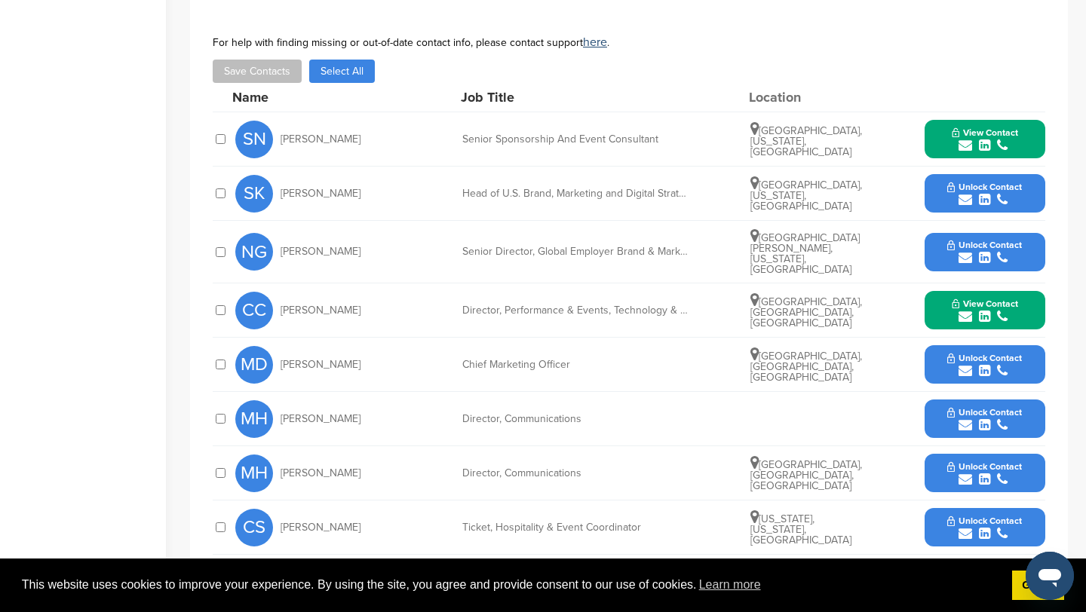
scroll to position [583, 0]
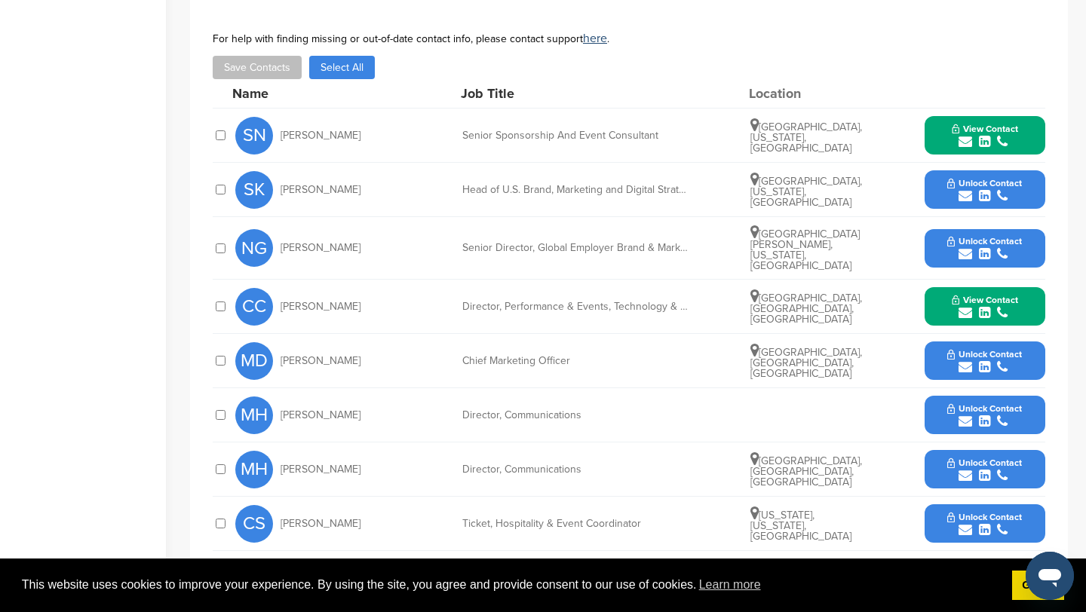
click at [969, 113] on button "View Contact" at bounding box center [985, 135] width 103 height 45
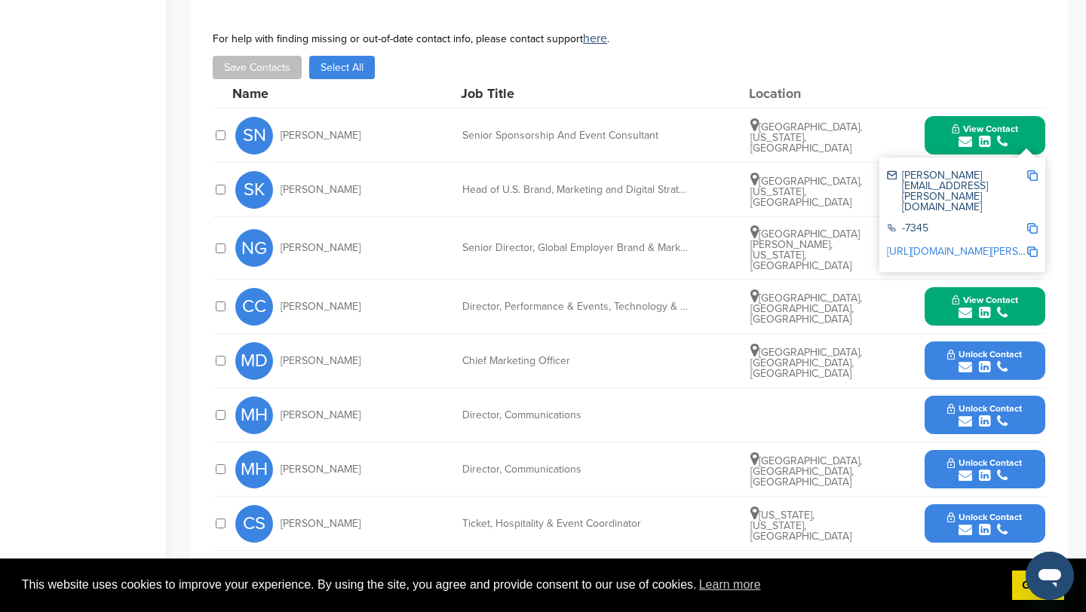
drag, startPoint x: 907, startPoint y: 183, endPoint x: 950, endPoint y: 183, distance: 43.0
click at [950, 223] on div "-7345" at bounding box center [957, 229] width 140 height 13
click at [1030, 170] on img at bounding box center [1032, 175] width 11 height 11
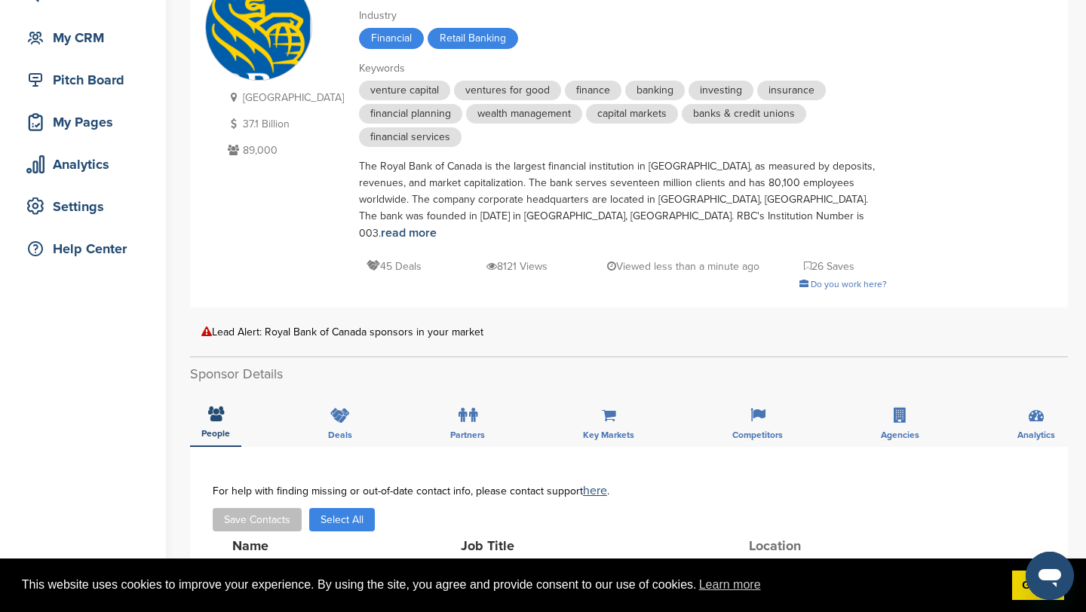
scroll to position [0, 0]
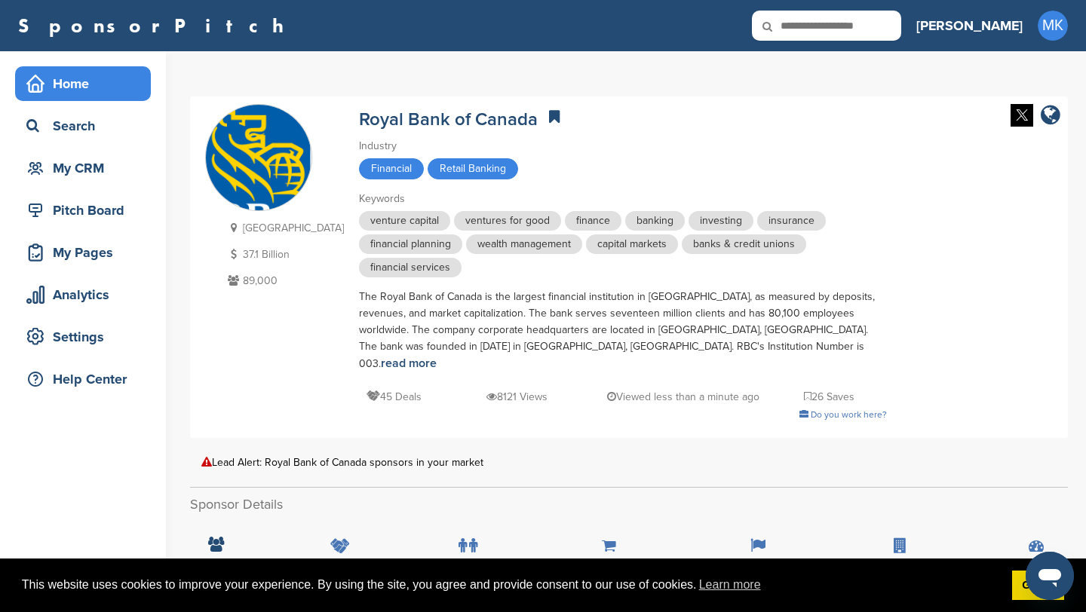
click at [112, 92] on div "Home" at bounding box center [87, 83] width 128 height 27
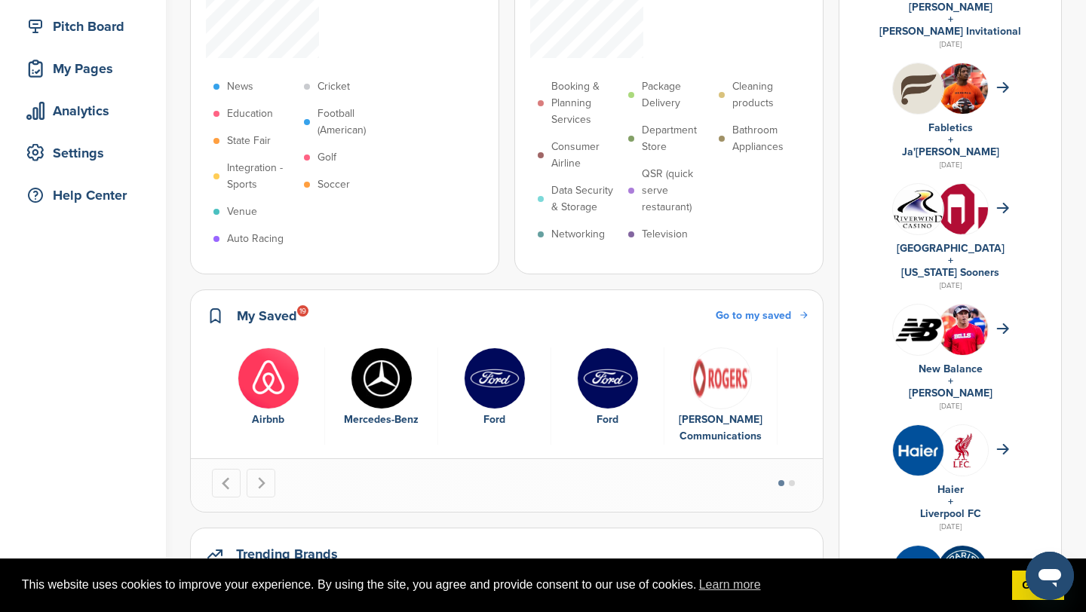
scroll to position [200, 0]
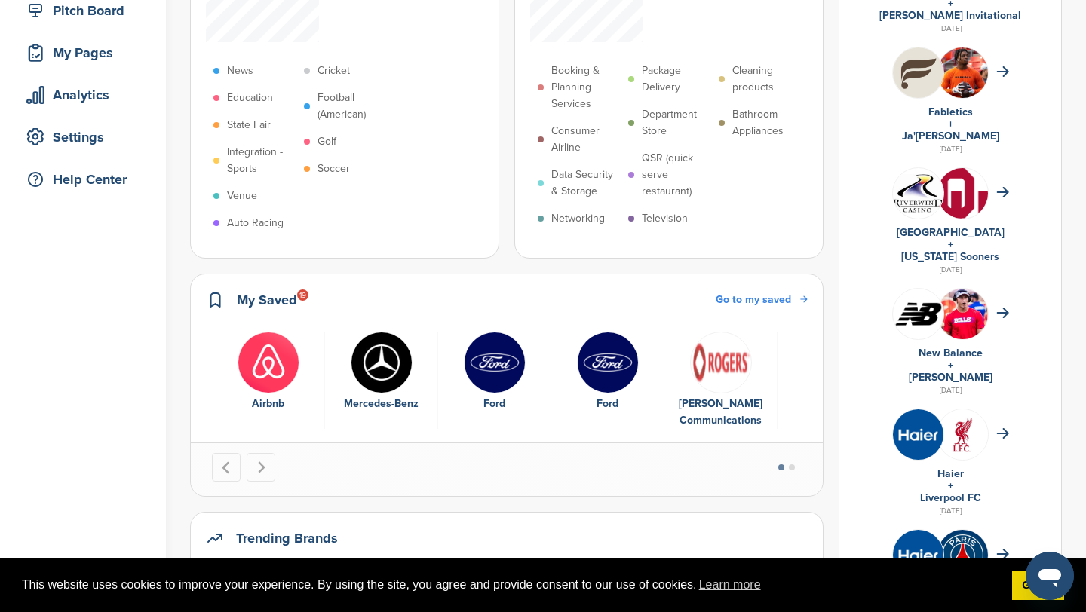
click at [608, 332] on img "4 of 6" at bounding box center [608, 363] width 62 height 62
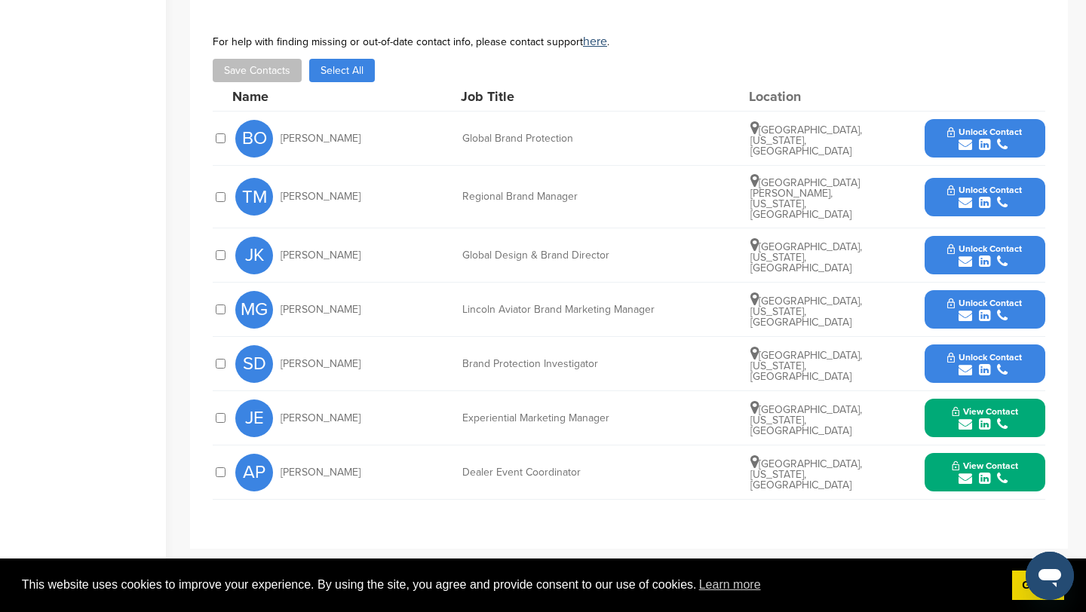
scroll to position [573, 0]
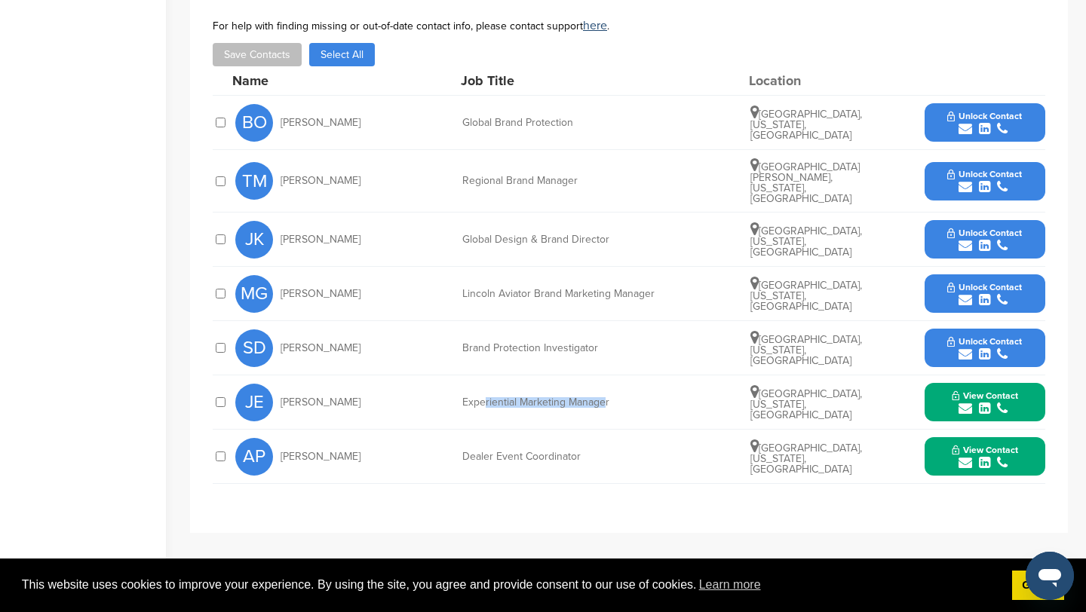
drag, startPoint x: 486, startPoint y: 378, endPoint x: 603, endPoint y: 378, distance: 117.6
click at [603, 397] on div "Experiential Marketing Manager" at bounding box center [575, 402] width 226 height 11
click at [1021, 380] on button "View Contact" at bounding box center [985, 402] width 103 height 45
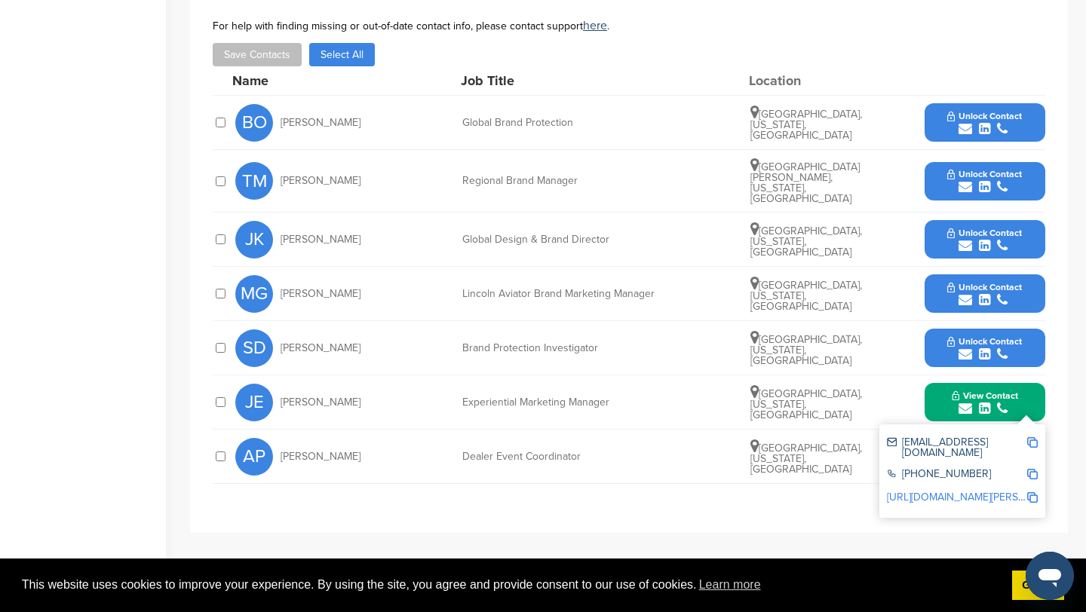
click at [1021, 380] on button "View Contact" at bounding box center [985, 402] width 103 height 45
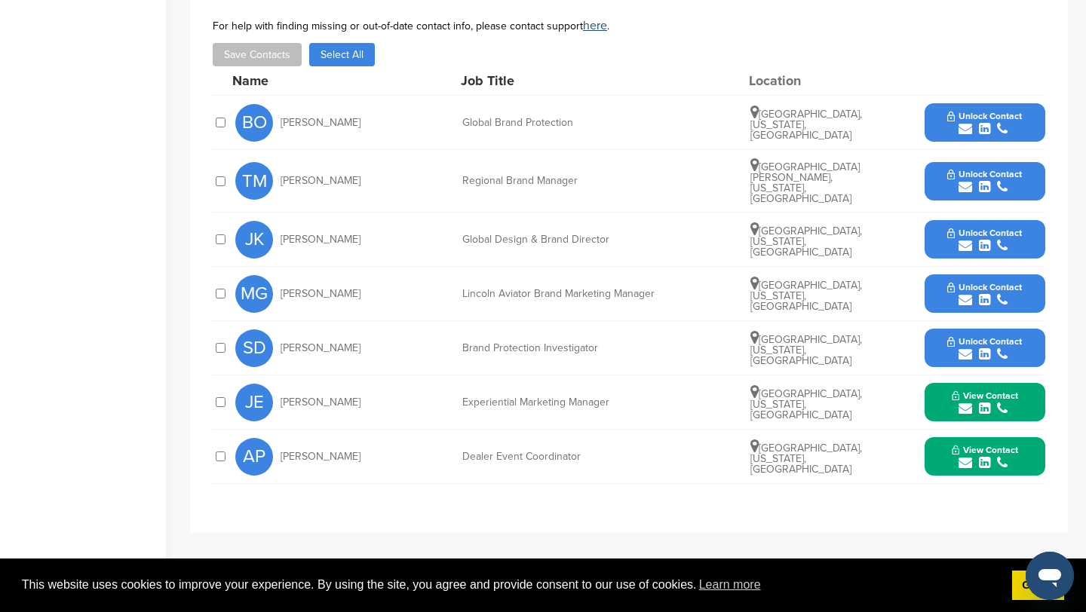
click at [1037, 326] on button "Unlock Contact" at bounding box center [984, 348] width 111 height 45
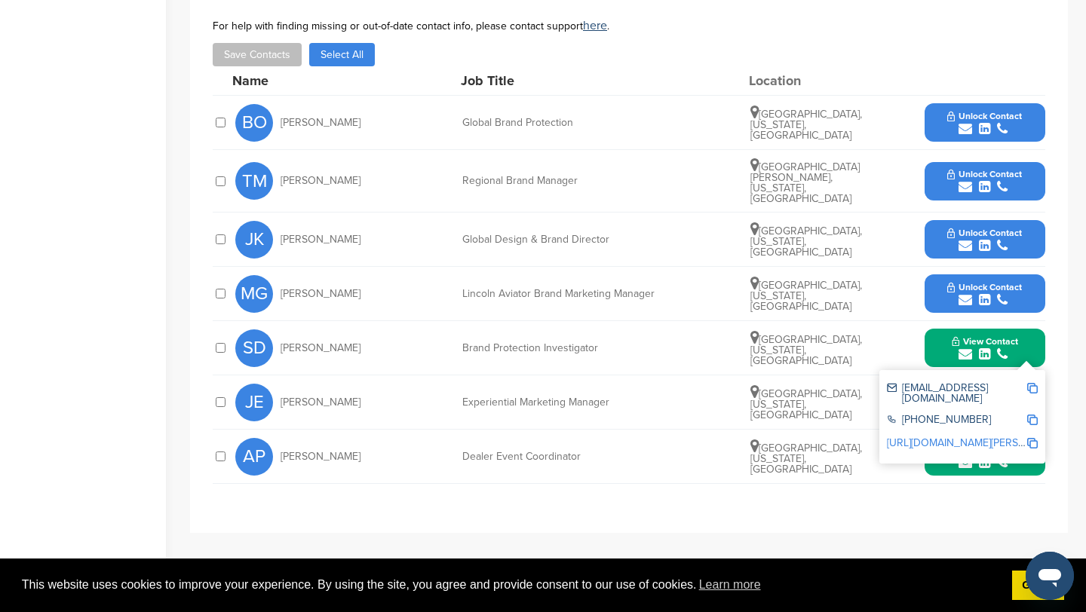
click at [1035, 326] on button "View Contact" at bounding box center [985, 348] width 103 height 45
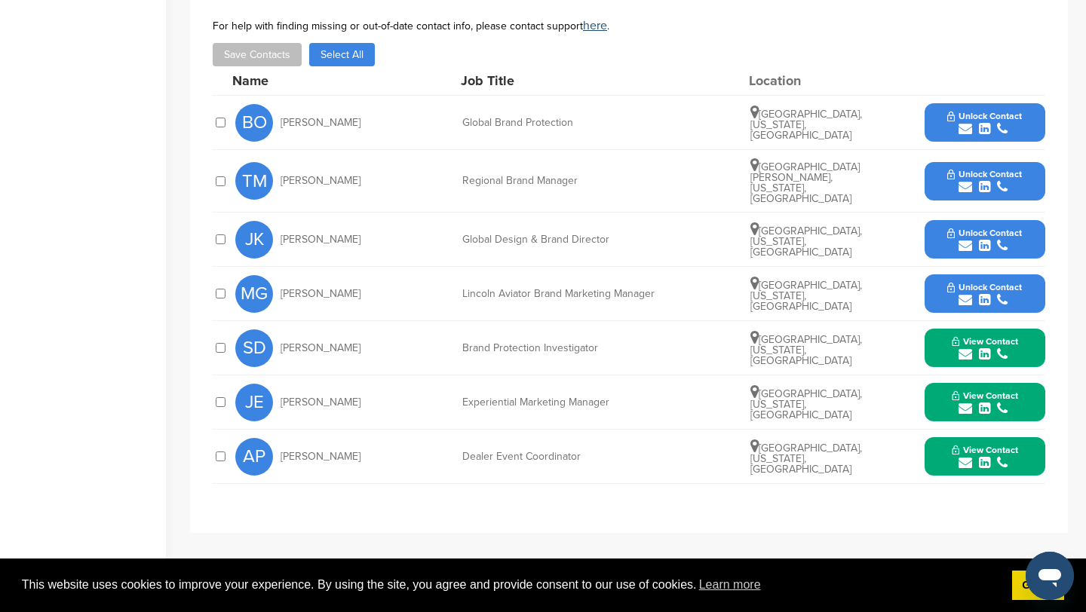
click at [1038, 383] on div "View Contact jeggen@ford.com 313-390-9452 https://www.linkedin.com/in/jeff-egge…" at bounding box center [985, 402] width 121 height 38
click at [1031, 384] on button "View Contact" at bounding box center [985, 402] width 103 height 45
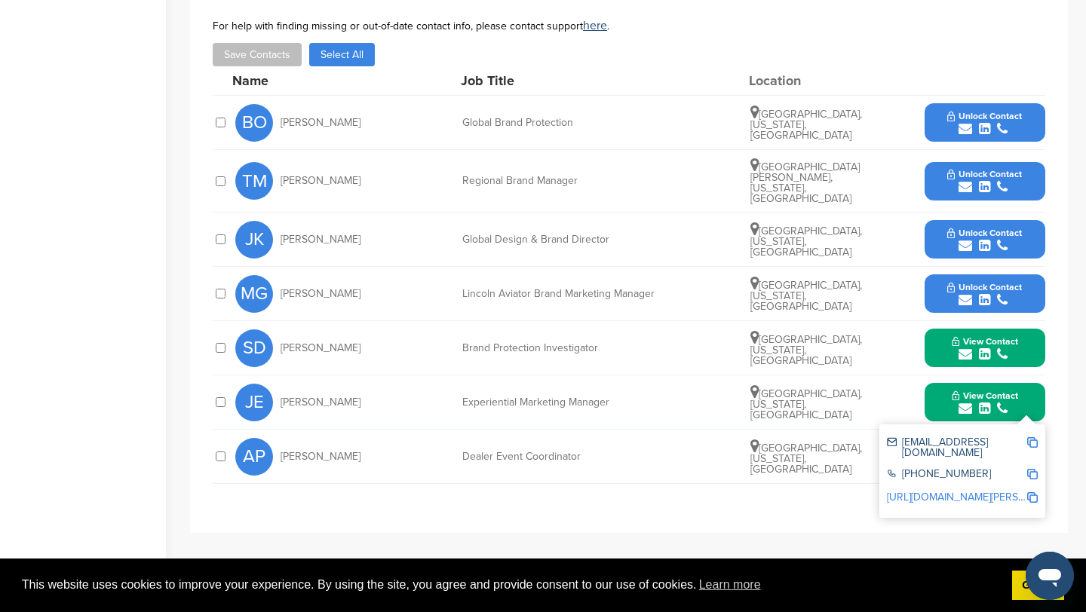
click at [1031, 382] on button "View Contact" at bounding box center [985, 402] width 103 height 45
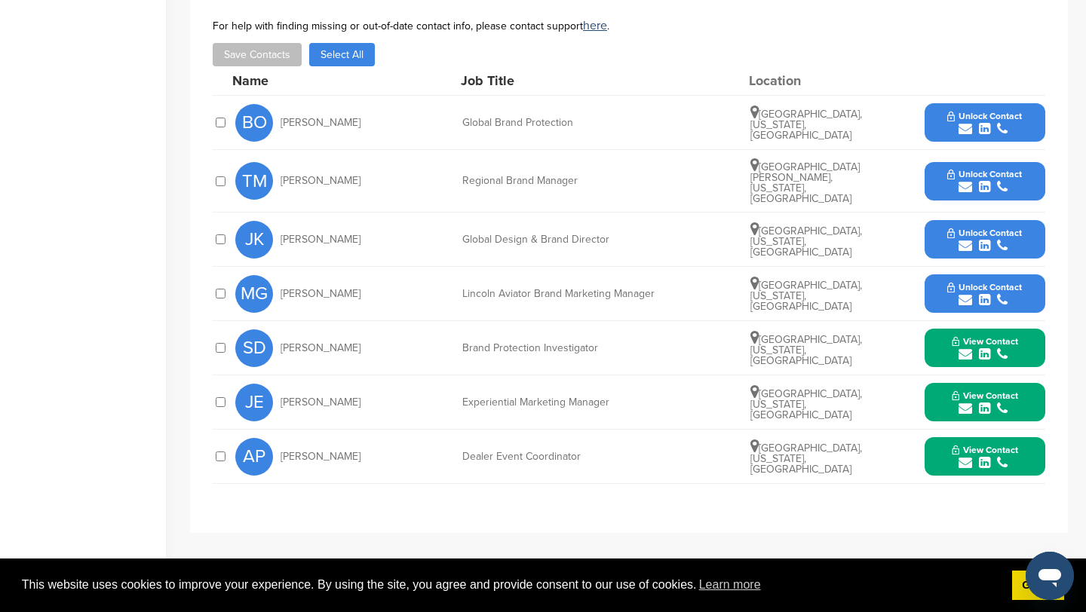
click at [1025, 434] on button "View Contact" at bounding box center [985, 456] width 103 height 45
click at [1030, 380] on button "View Contact" at bounding box center [985, 402] width 103 height 45
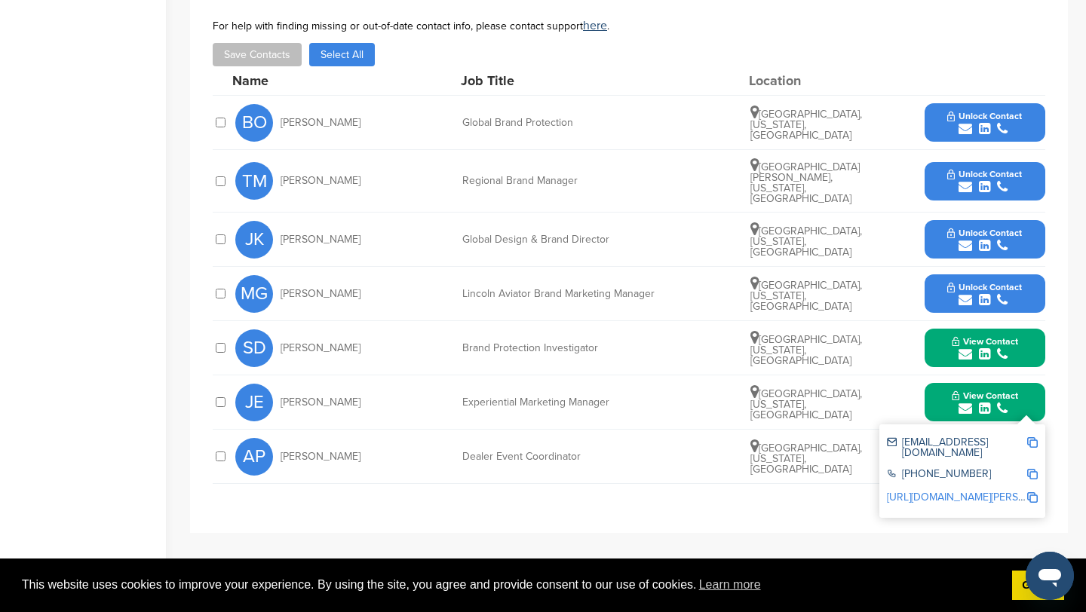
click at [1030, 380] on button "View Contact" at bounding box center [985, 402] width 103 height 45
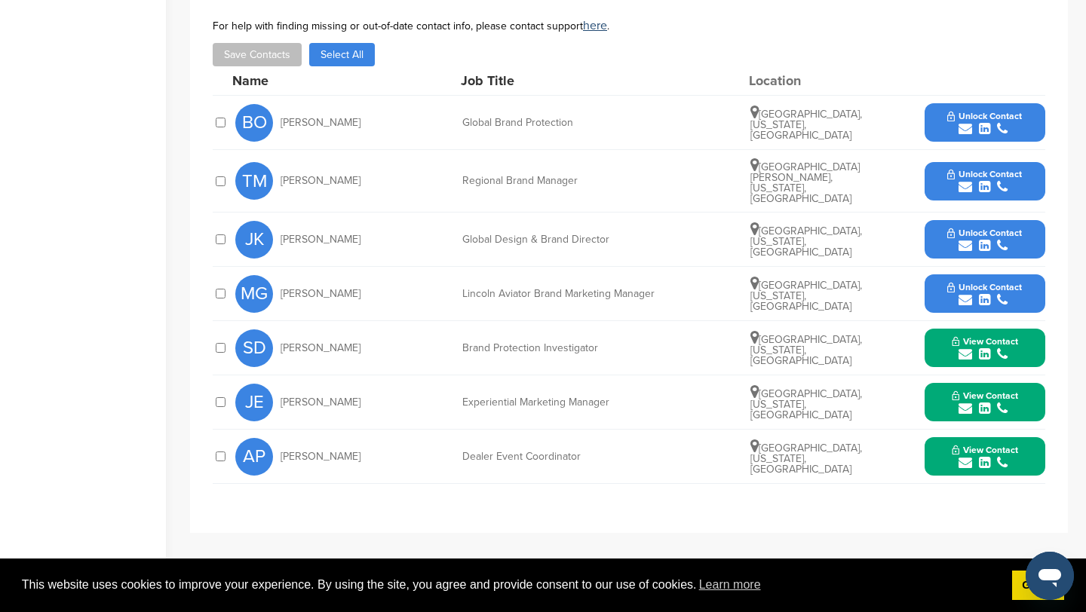
click at [1037, 383] on div "View Contact jeggen@ford.com 313-390-9452 https://www.linkedin.com/in/jeff-egge…" at bounding box center [985, 402] width 121 height 38
click at [1034, 380] on button "View Contact" at bounding box center [985, 402] width 103 height 45
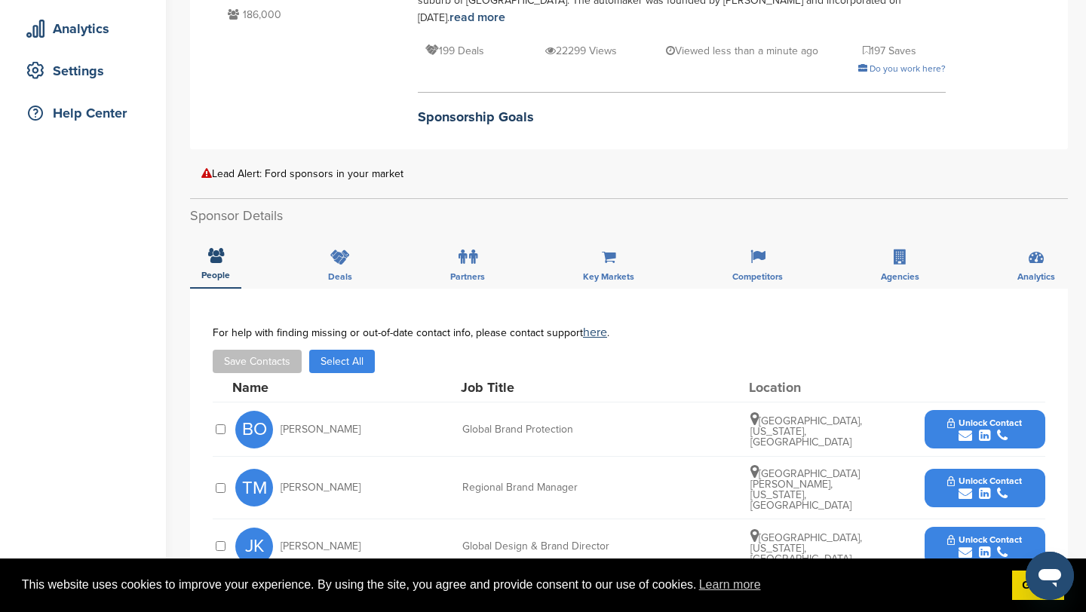
scroll to position [0, 0]
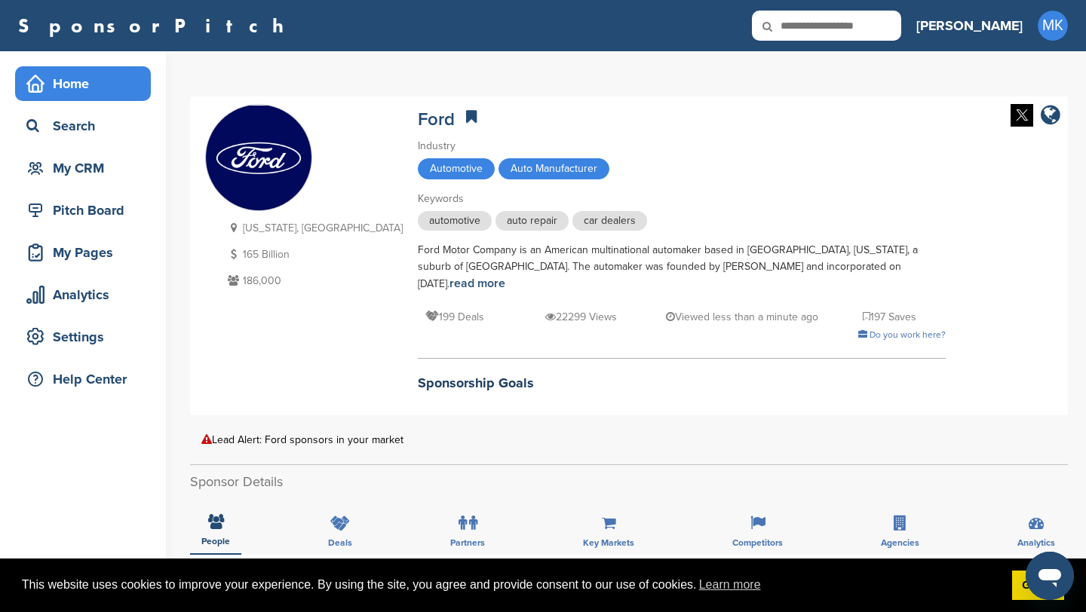
click at [90, 85] on div "Home" at bounding box center [87, 83] width 128 height 27
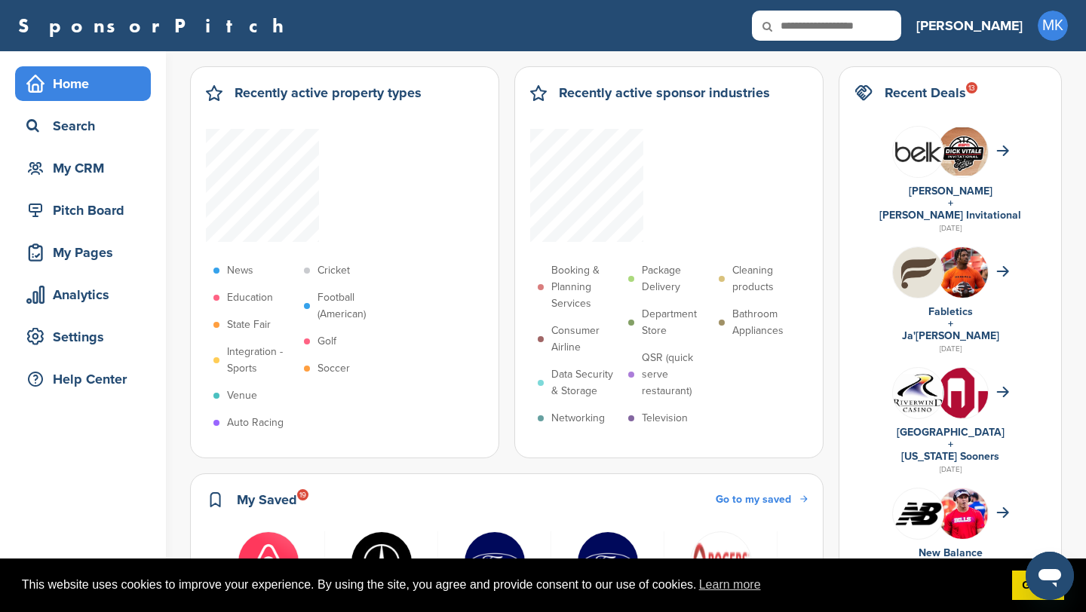
click at [258, 532] on img "1 of 6" at bounding box center [269, 563] width 62 height 62
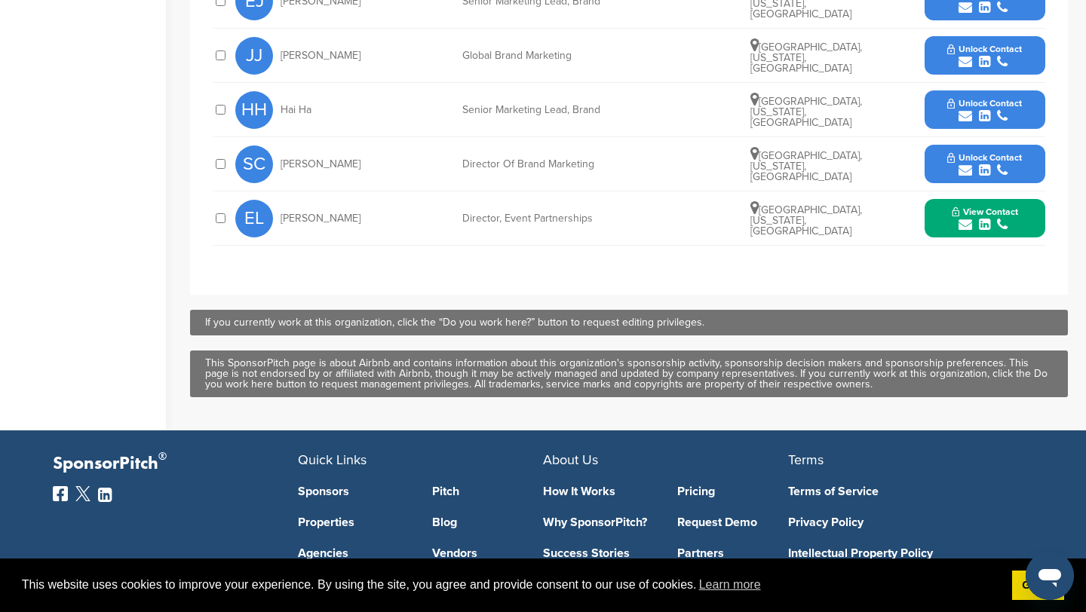
scroll to position [990, 0]
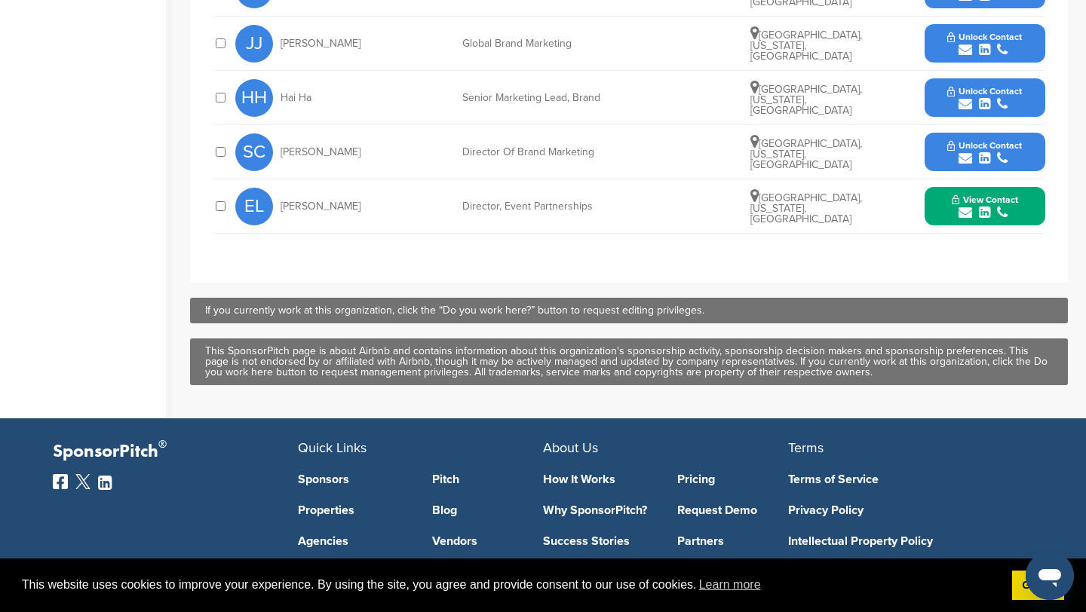
click at [1031, 190] on button "View Contact" at bounding box center [985, 206] width 103 height 45
